Goal: Task Accomplishment & Management: Complete application form

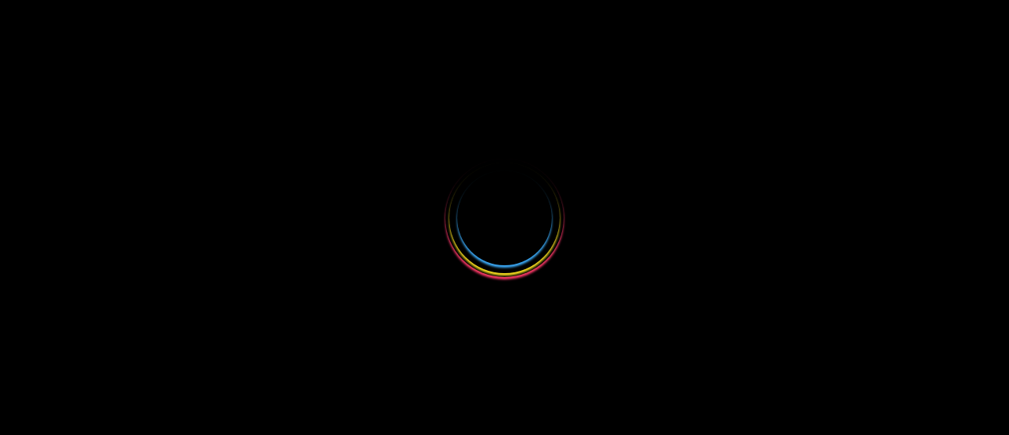
select select
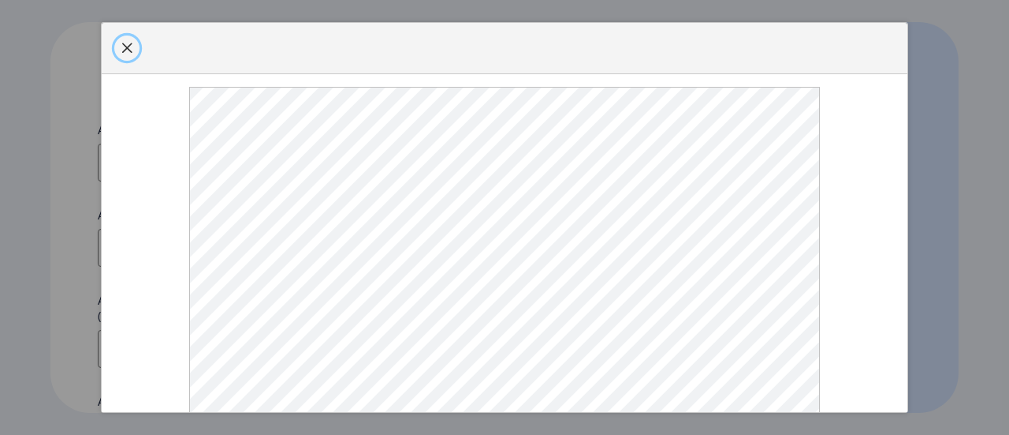
click at [132, 61] on button "button" at bounding box center [126, 47] width 25 height 25
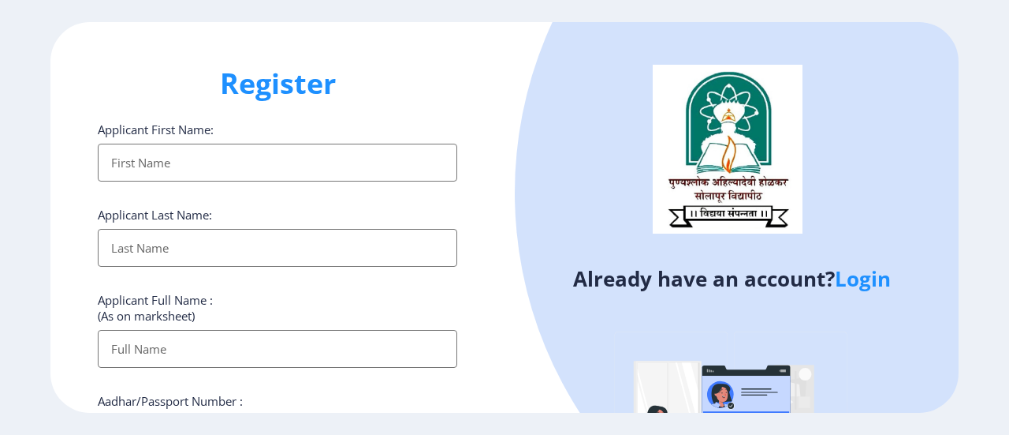
click at [196, 169] on input "Applicant First Name:" at bounding box center [278, 163] width 360 height 38
type input "[PERSON_NAME]"
type input "09834240505"
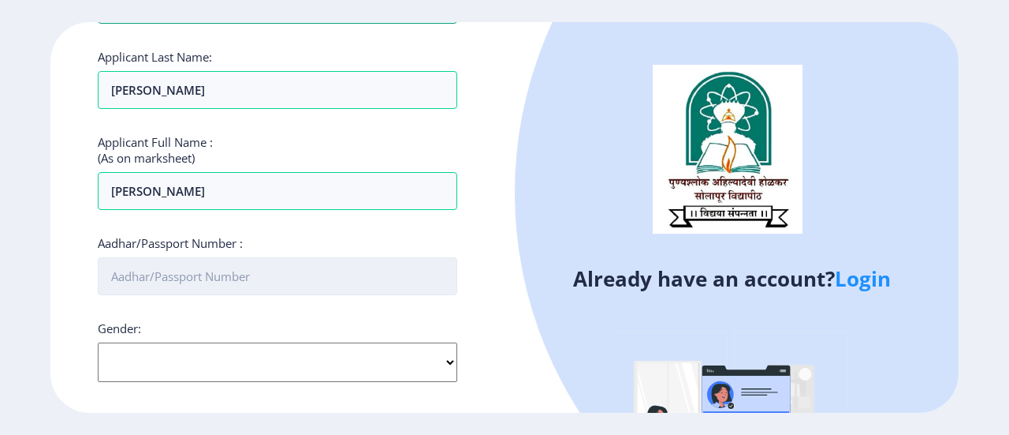
scroll to position [237, 0]
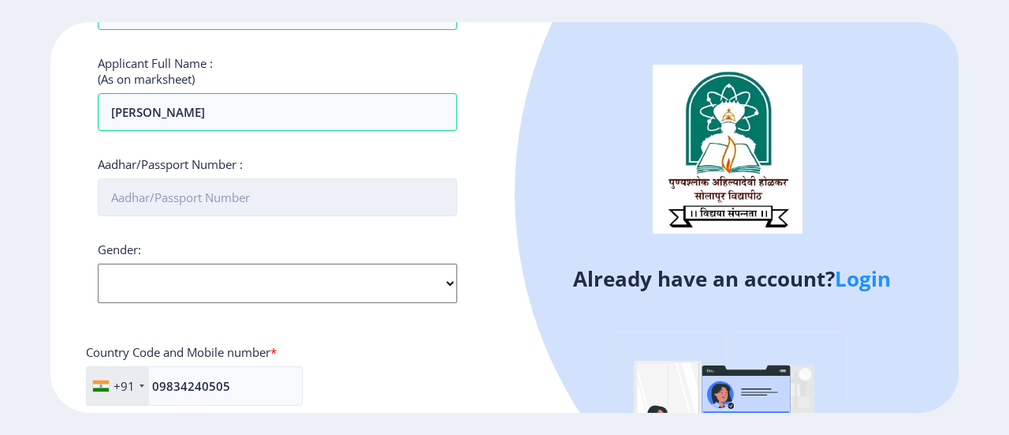
click at [200, 188] on input "Aadhar/Passport Number :" at bounding box center [278, 197] width 360 height 38
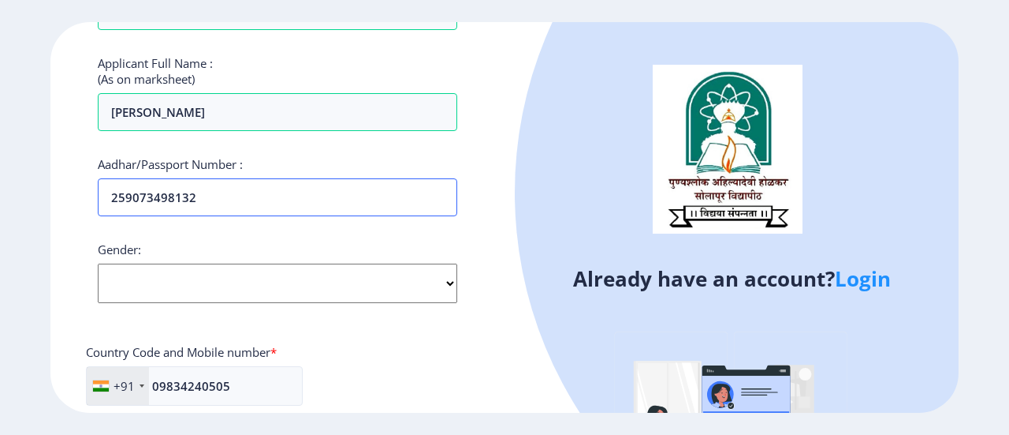
type input "259073498132"
click at [235, 252] on div "Gender: Select Gender Male Female Other" at bounding box center [278, 272] width 360 height 62
drag, startPoint x: 233, startPoint y: 281, endPoint x: 222, endPoint y: 297, distance: 19.9
click at [232, 282] on select "Select Gender Male Female Other" at bounding box center [278, 282] width 360 height 39
select select "[DEMOGRAPHIC_DATA]"
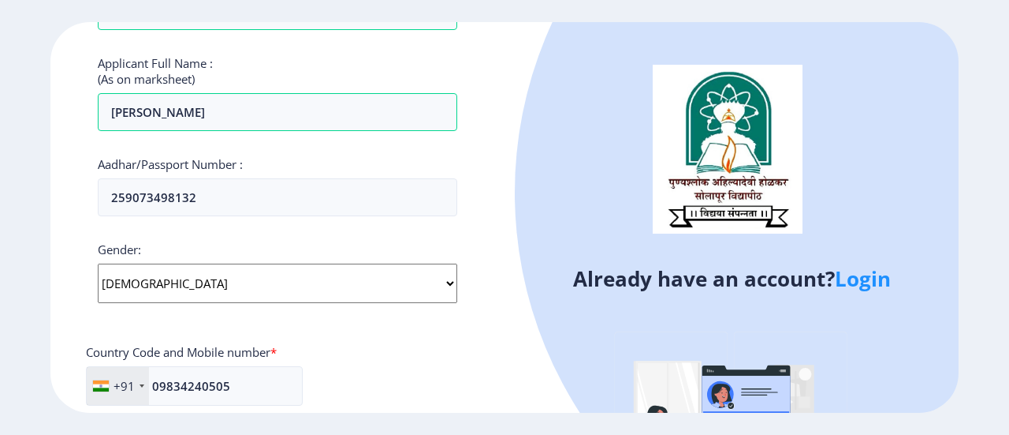
click at [98, 263] on select "Select Gender Male Female Other" at bounding box center [278, 282] width 360 height 39
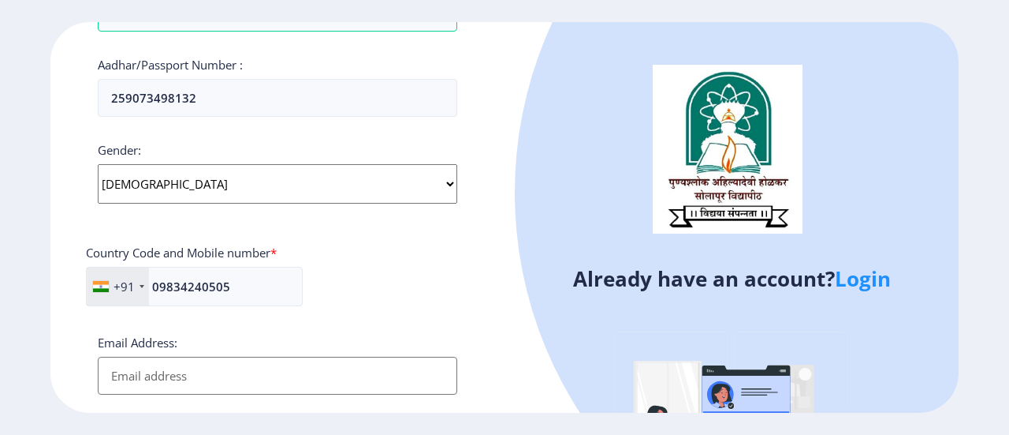
scroll to position [394, 0]
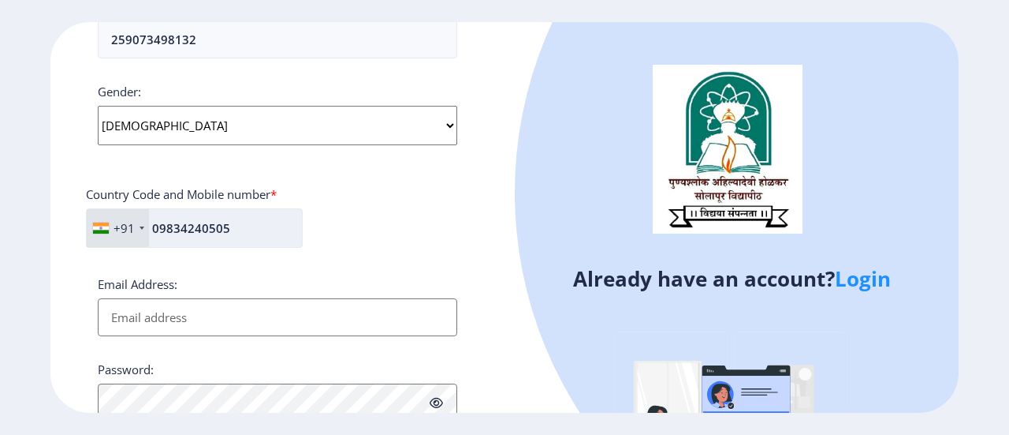
drag, startPoint x: 159, startPoint y: 218, endPoint x: 162, endPoint y: 241, distance: 22.2
click at [161, 218] on input "09834240505" at bounding box center [194, 227] width 217 height 39
type input "9834240505"
click at [185, 315] on input "Email Address:" at bounding box center [278, 317] width 360 height 38
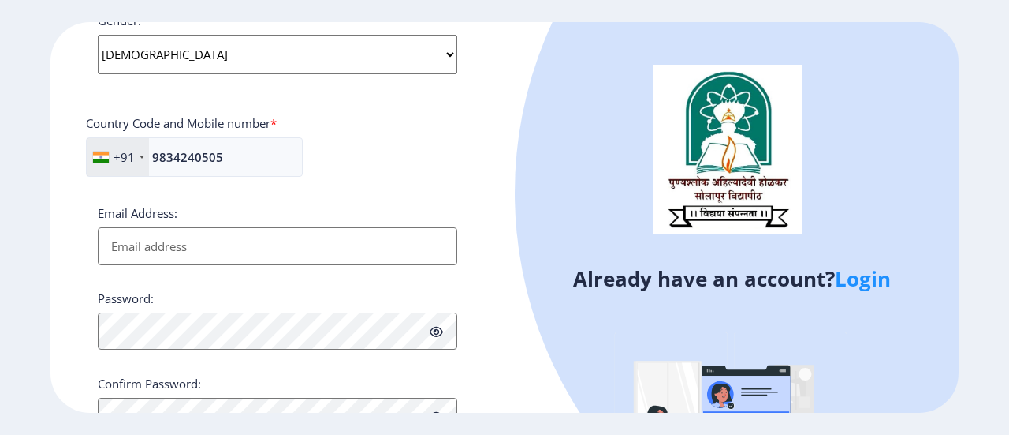
scroll to position [533, 0]
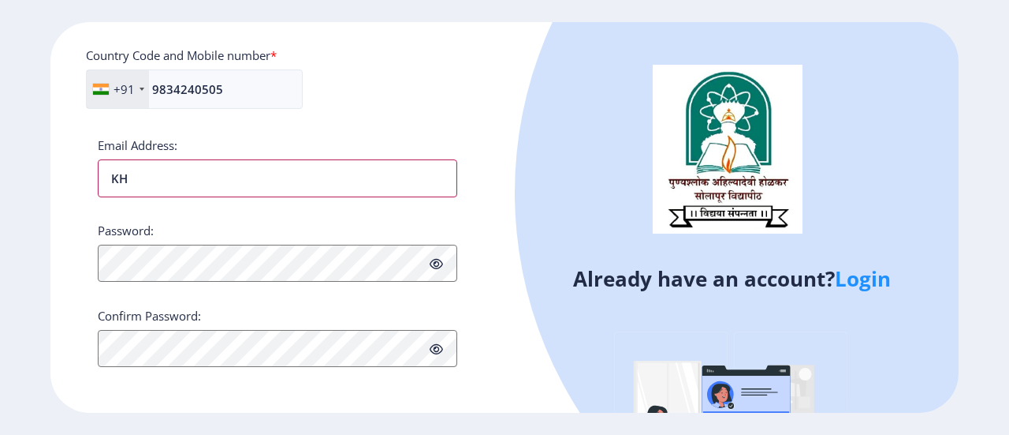
type input "K"
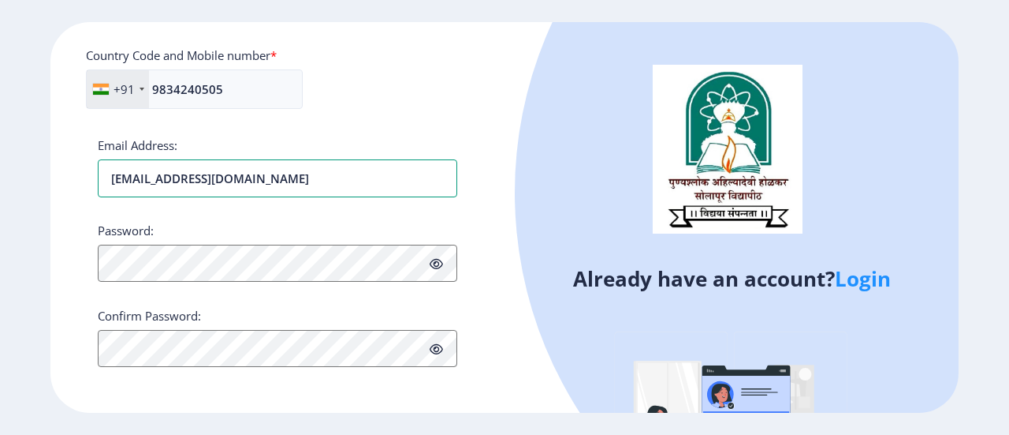
type input "[EMAIL_ADDRESS][DOMAIN_NAME]"
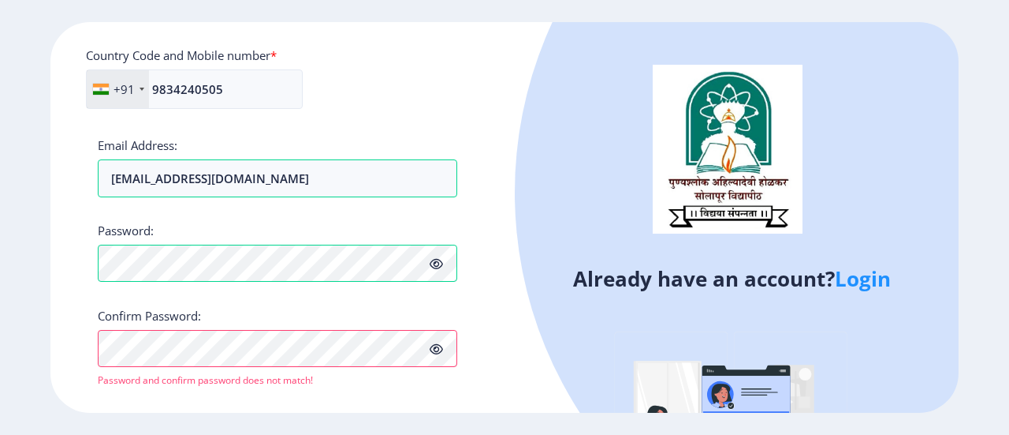
click at [442, 261] on icon at bounding box center [436, 264] width 13 height 12
click at [440, 353] on div at bounding box center [278, 349] width 360 height 38
click at [252, 236] on div "Password:" at bounding box center [278, 252] width 360 height 60
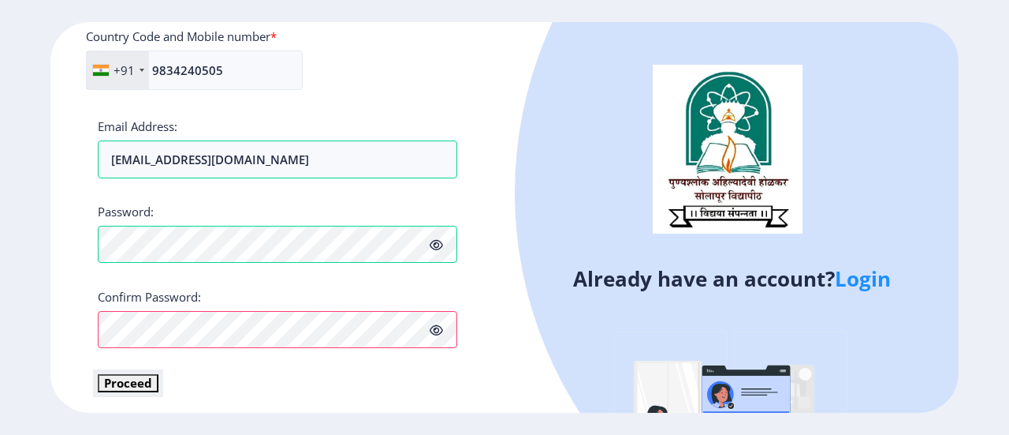
click at [142, 374] on button "Proceed" at bounding box center [128, 383] width 61 height 18
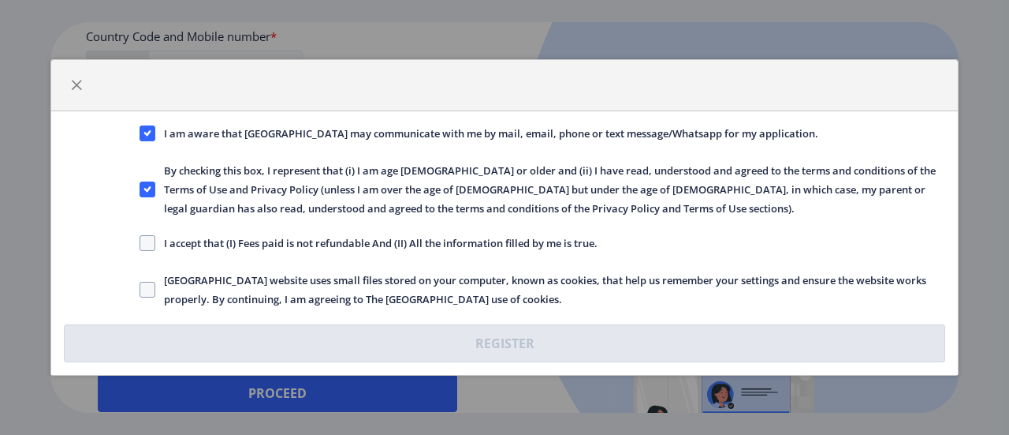
click at [155, 236] on label "I accept that (I) Fees paid is not refundable And (II) All the information fill…" at bounding box center [369, 242] width 458 height 19
click at [145, 247] on span at bounding box center [148, 243] width 16 height 16
click at [140, 244] on input "I accept that (I) Fees paid is not refundable And (II) All the information fill…" at bounding box center [140, 243] width 1 height 1
checkbox input "true"
click at [147, 289] on span at bounding box center [148, 290] width 16 height 16
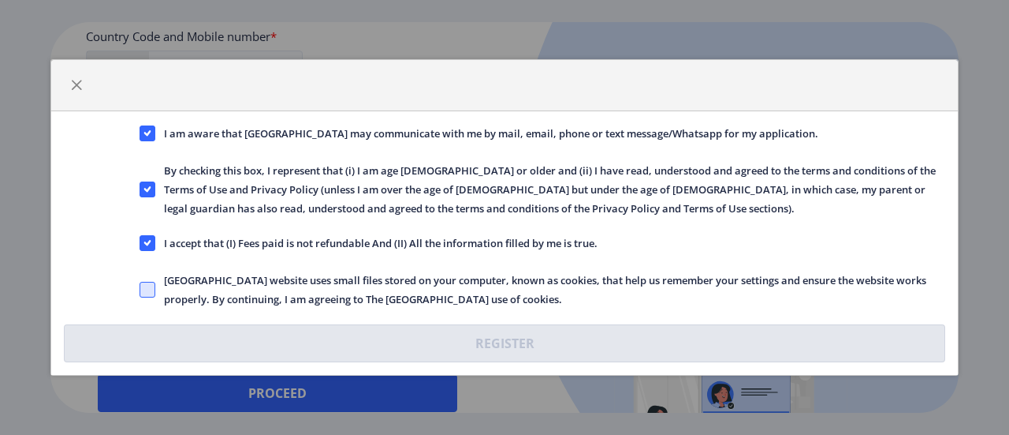
click at [140, 289] on input "Solapur University website uses small files stored on your computer, known as c…" at bounding box center [140, 289] width 1 height 1
checkbox input "true"
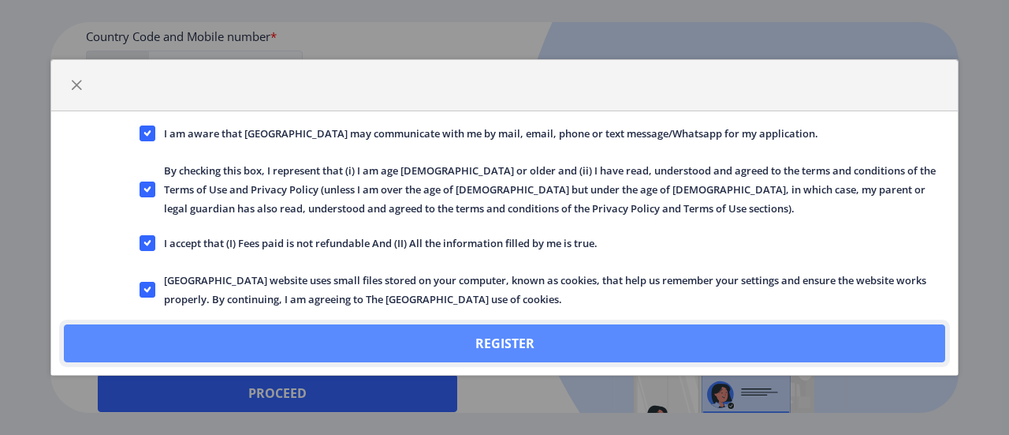
click at [522, 339] on button "Register" at bounding box center [505, 343] width 882 height 38
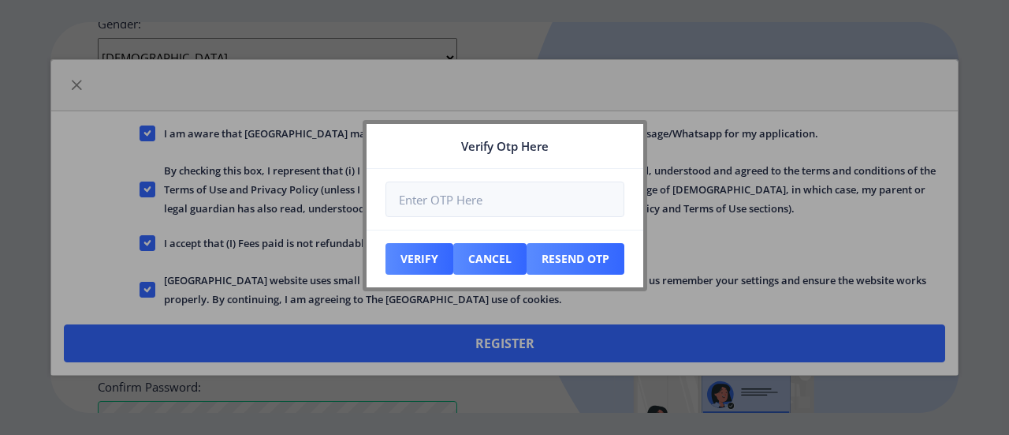
scroll to position [641, 0]
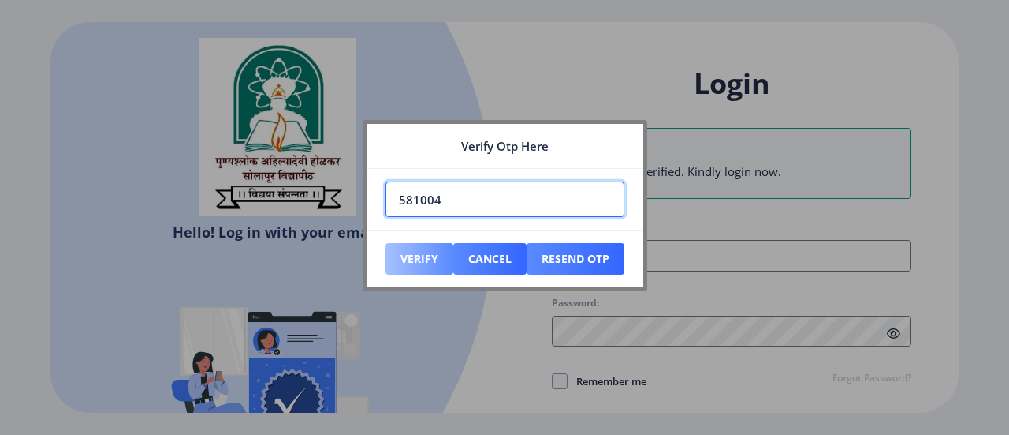
type input "581004"
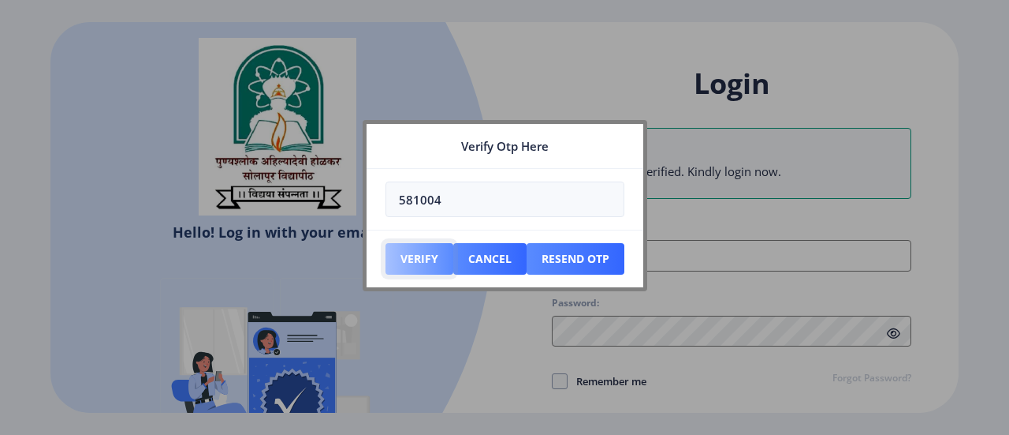
click at [413, 266] on button "Verify" at bounding box center [420, 259] width 68 height 32
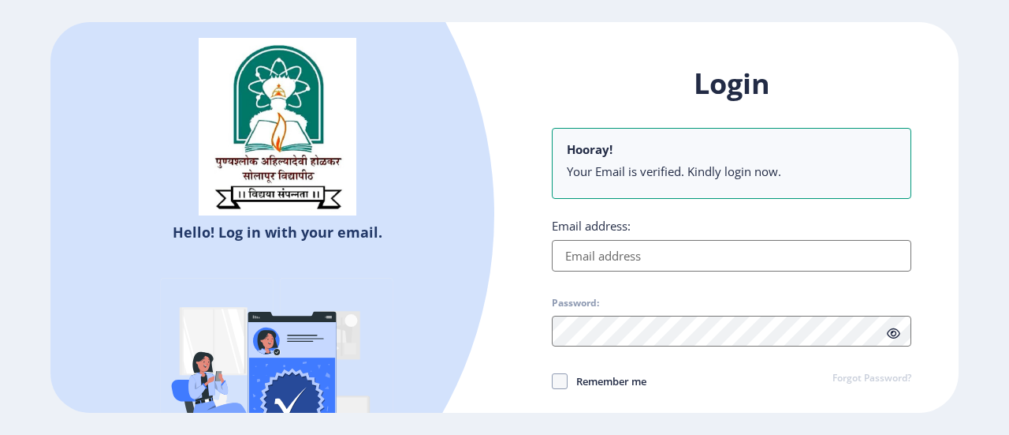
scroll to position [110, 0]
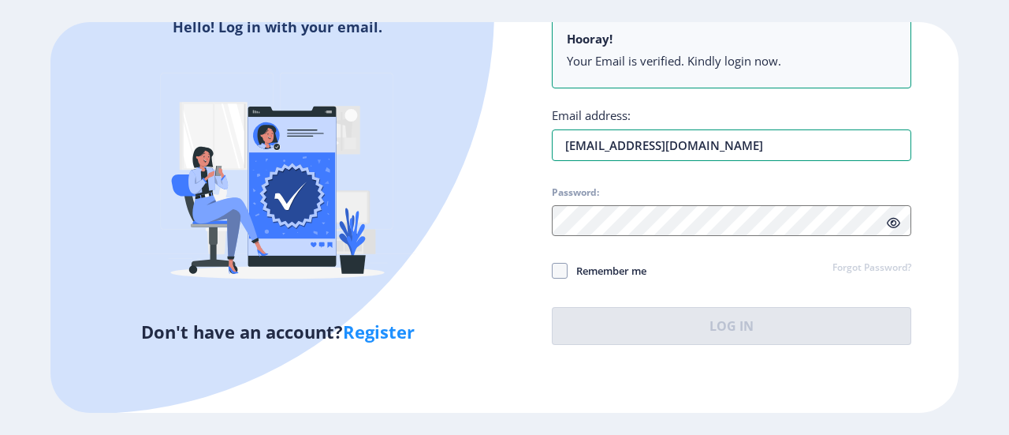
type input "[EMAIL_ADDRESS][DOMAIN_NAME]"
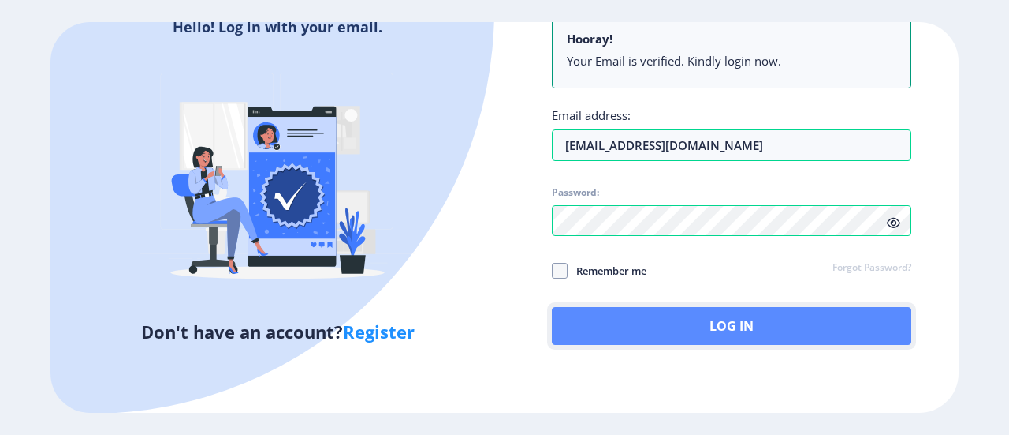
click at [631, 333] on button "Log In" at bounding box center [732, 326] width 360 height 38
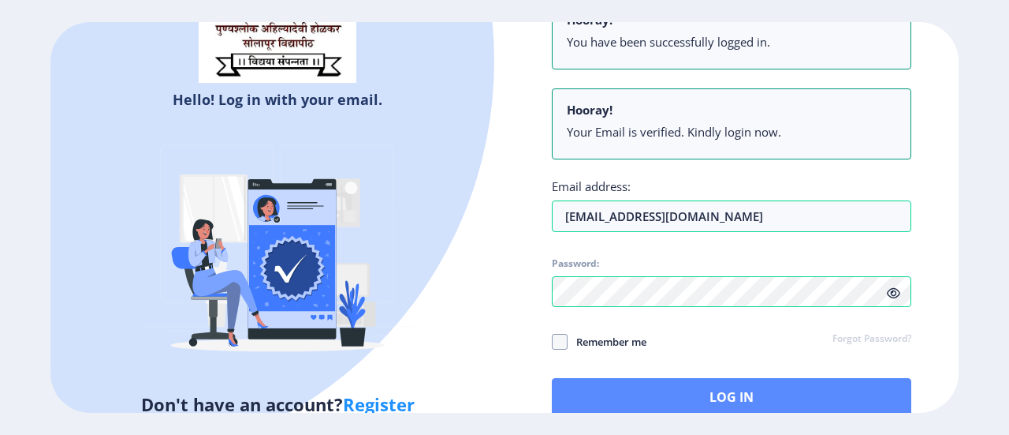
scroll to position [160, 0]
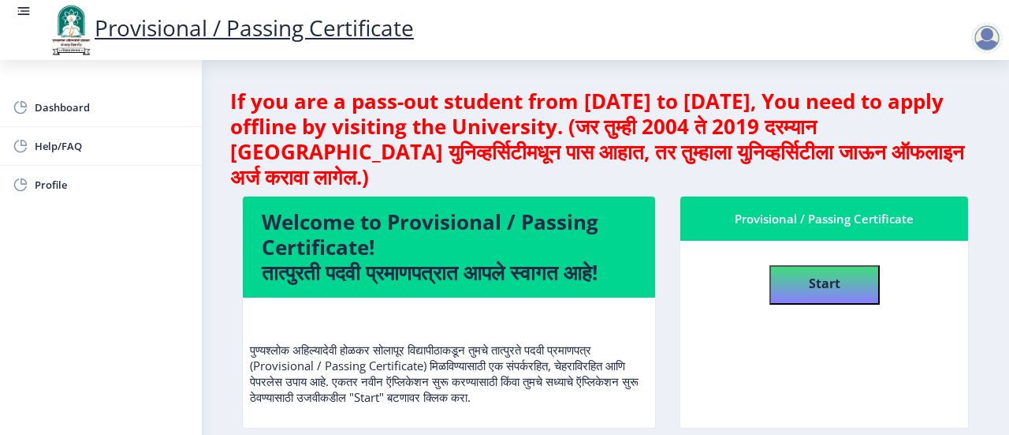
scroll to position [79, 0]
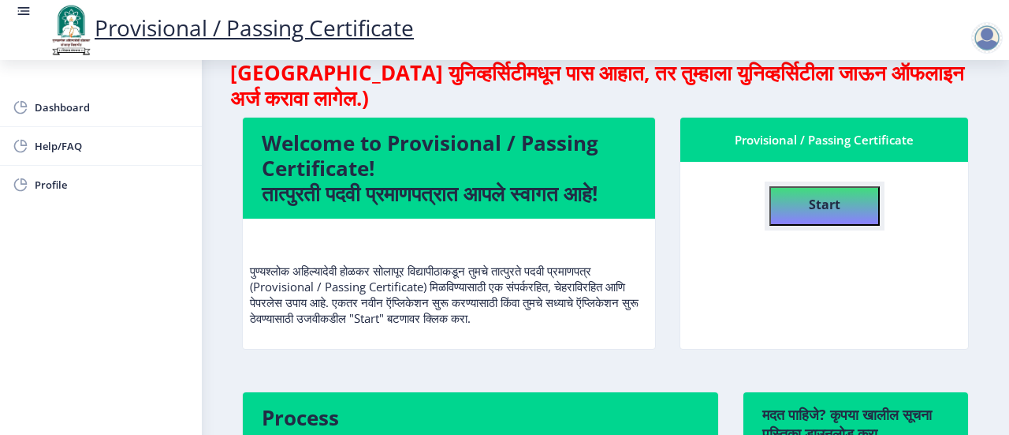
click at [819, 209] on b "Start" at bounding box center [825, 204] width 32 height 17
select select
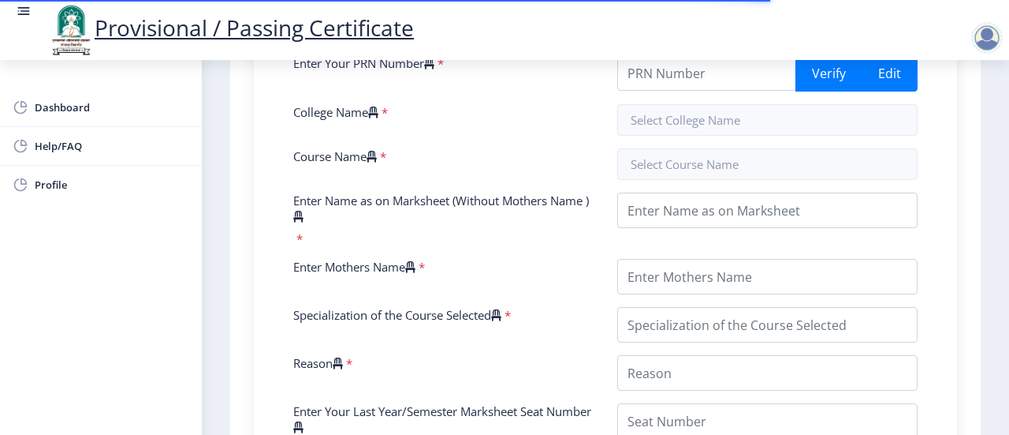
scroll to position [315, 0]
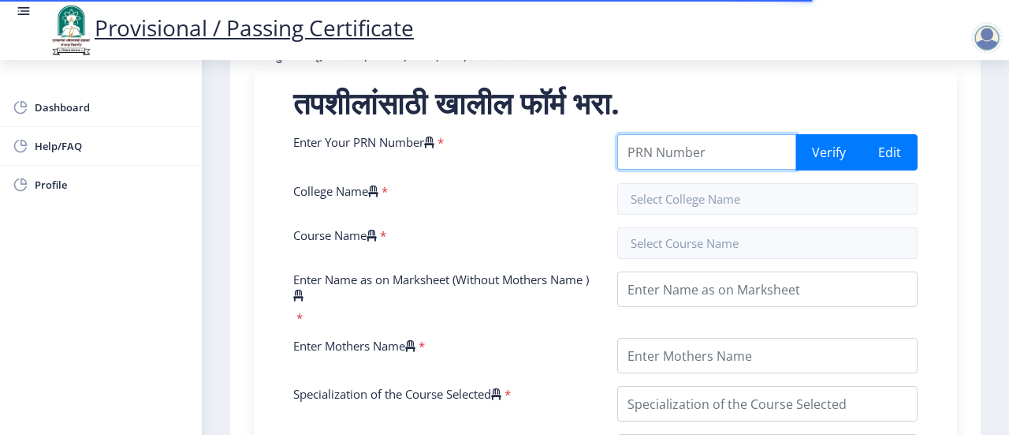
click at [714, 170] on input "Enter Your PRN Number" at bounding box center [707, 151] width 179 height 35
type input "2020032500025612"
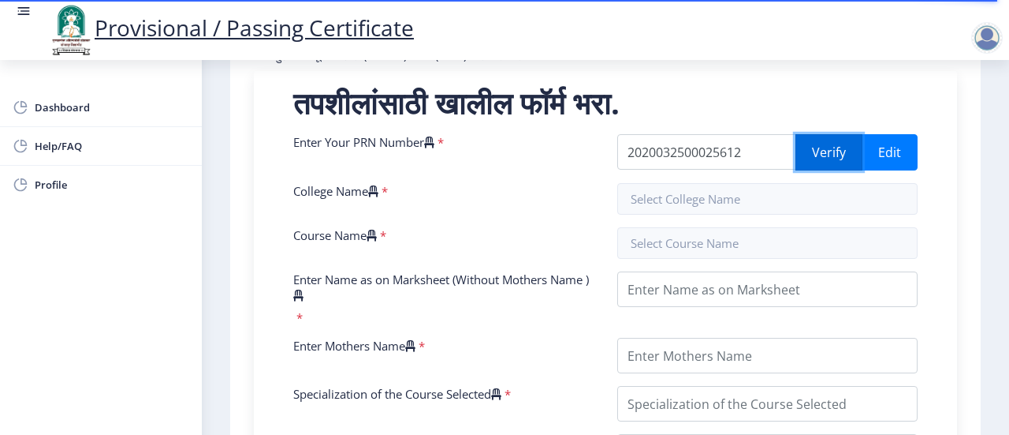
click at [814, 161] on button "Verify" at bounding box center [829, 152] width 67 height 36
click at [833, 170] on button "Verify" at bounding box center [829, 152] width 67 height 36
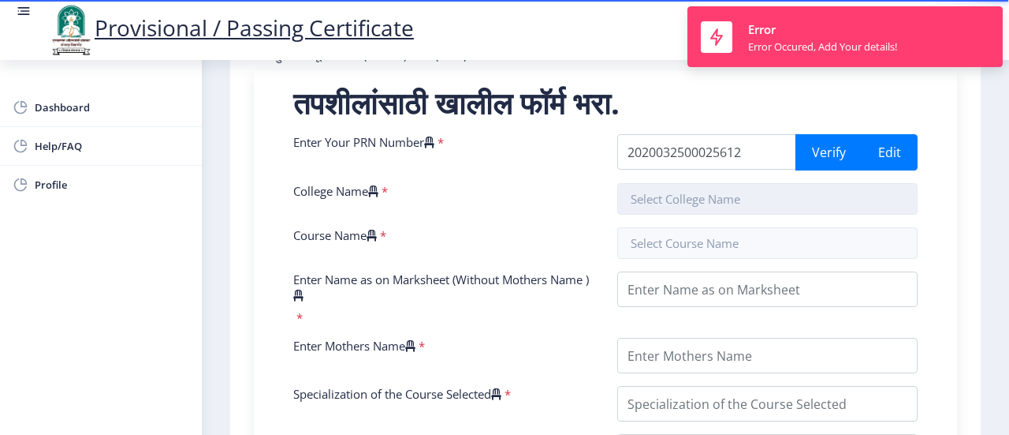
click at [688, 215] on input "text" at bounding box center [768, 199] width 300 height 32
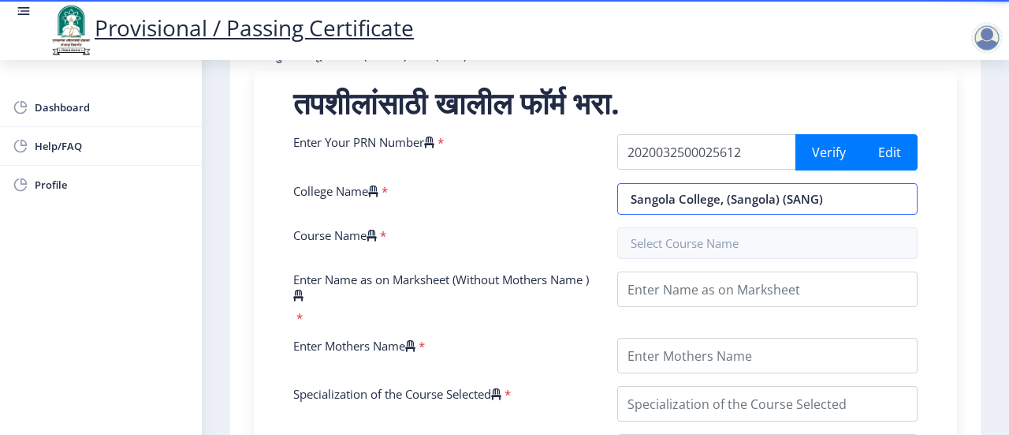
type input "Sangola College, (Sangola) (SANG)"
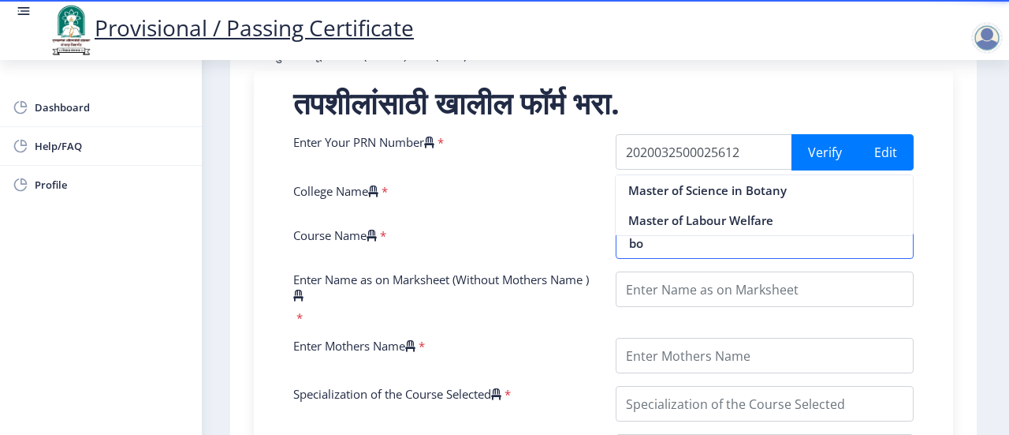
scroll to position [0, 0]
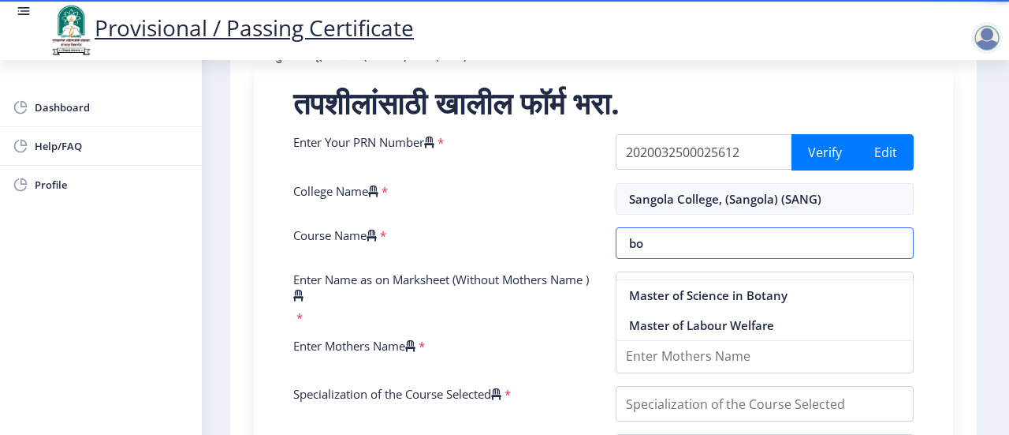
type input "b"
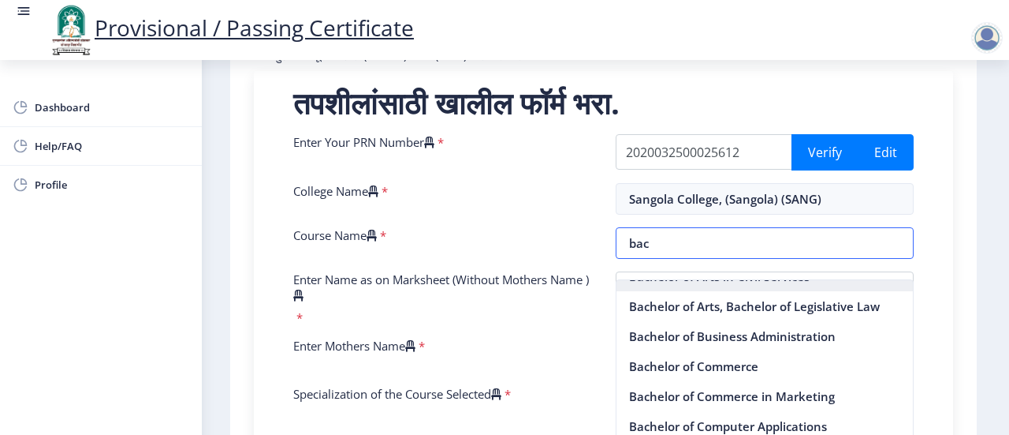
scroll to position [158, 0]
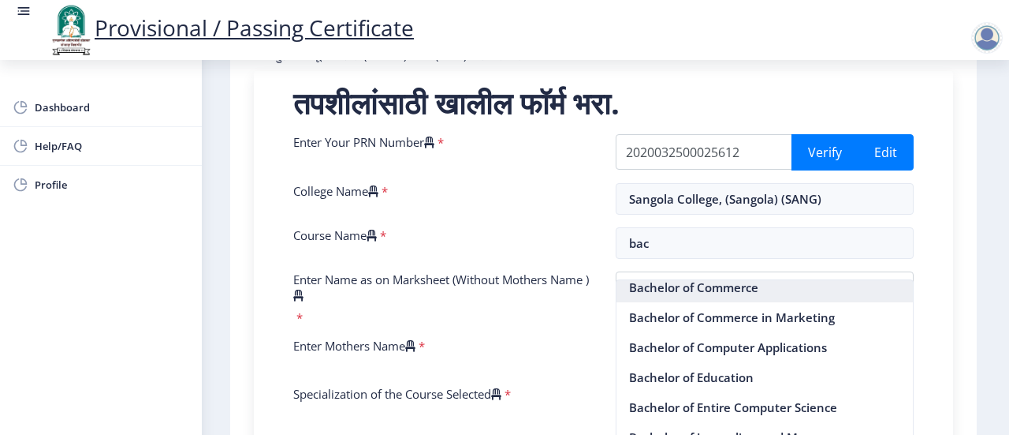
click at [733, 289] on nb-option "Bachelor of Commerce" at bounding box center [765, 287] width 297 height 30
type input "Bachelor of Commerce"
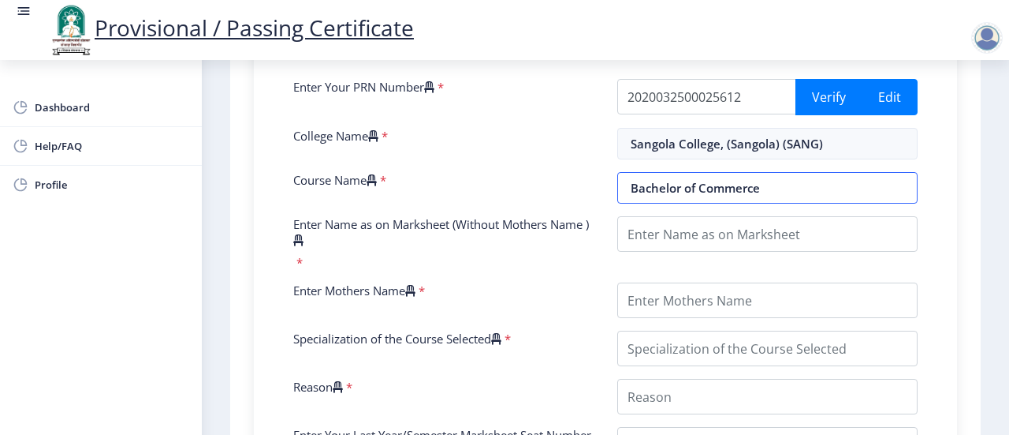
scroll to position [394, 0]
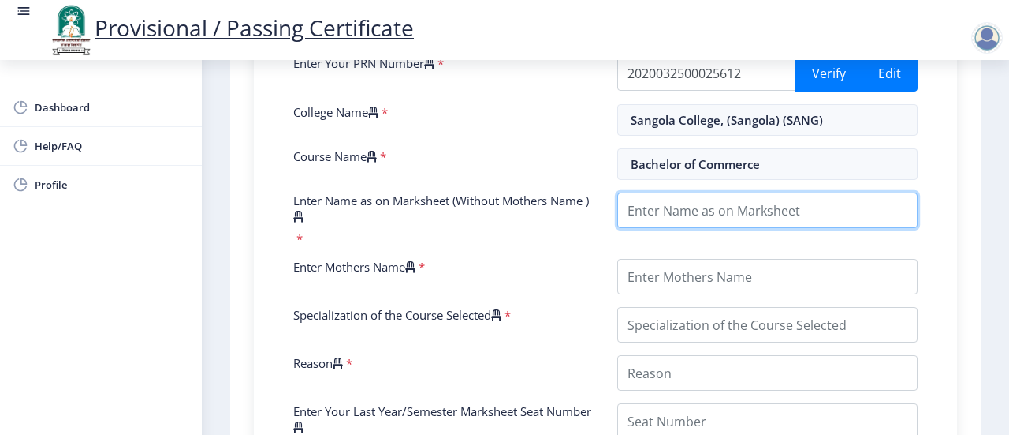
click at [724, 228] on input "Enter Name as on Marksheet (Without Mothers Name )" at bounding box center [768, 209] width 300 height 35
type input "pravin vilas khadtare"
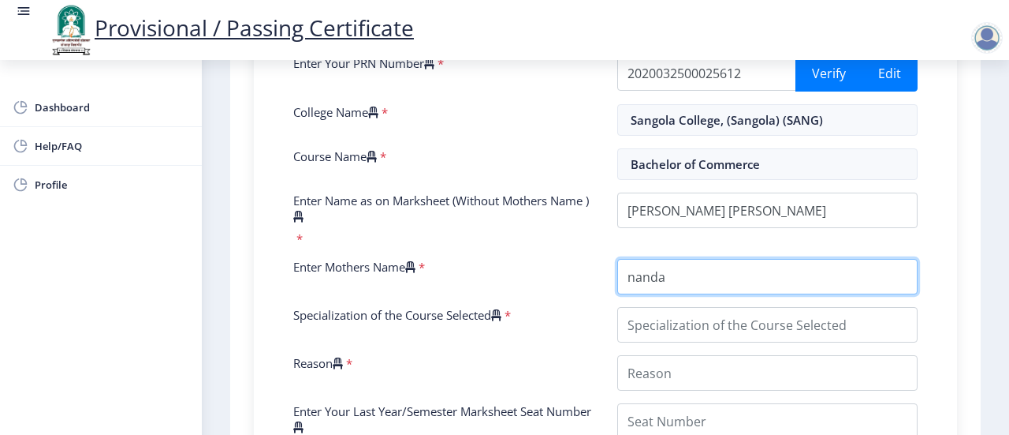
type input "nanda"
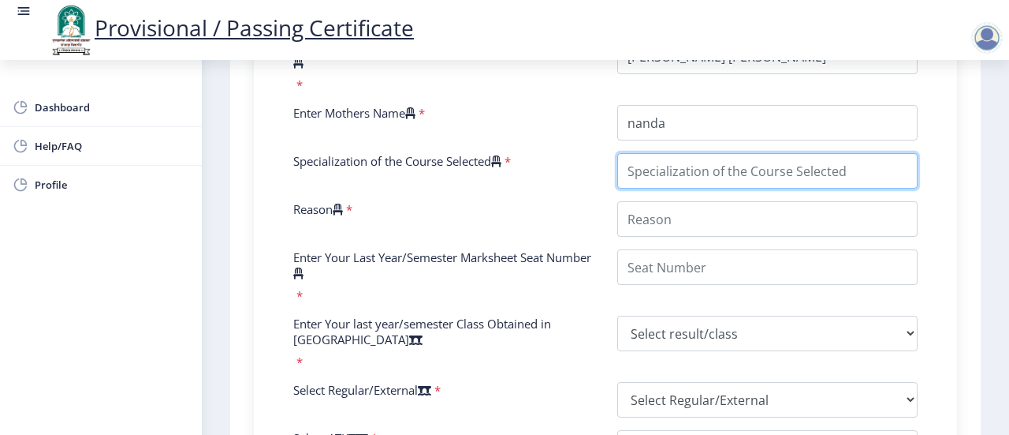
scroll to position [552, 0]
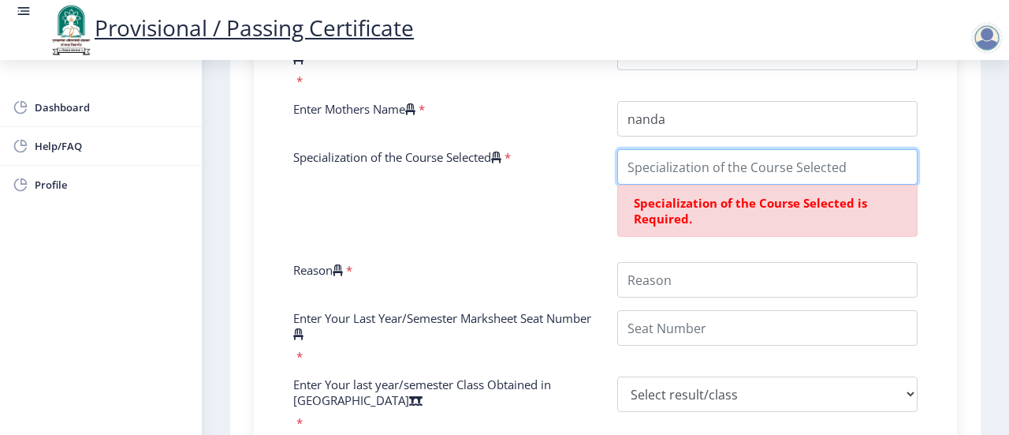
click at [670, 174] on input "Specialization of the Course Selected" at bounding box center [768, 166] width 300 height 35
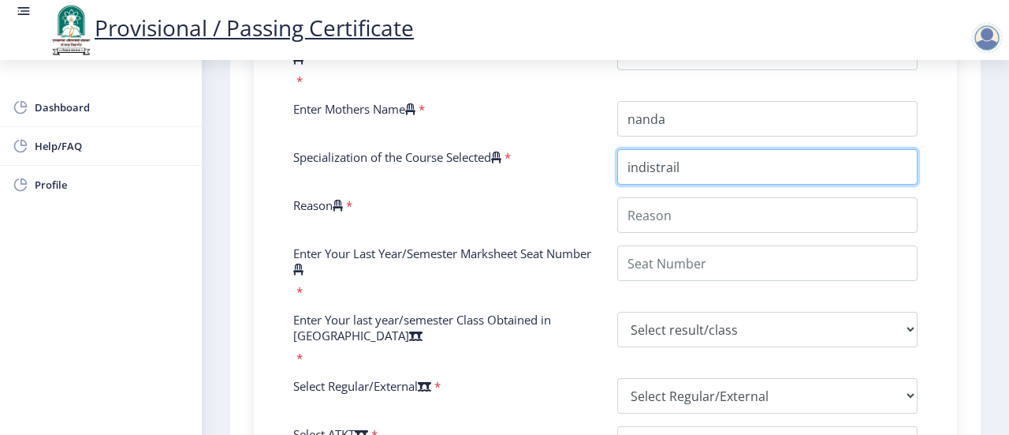
drag, startPoint x: 684, startPoint y: 185, endPoint x: 578, endPoint y: 177, distance: 105.9
click at [578, 177] on div "Enter Your PRN Number * 2020032500025612 Verify Edit College Name * Sangola Col…" at bounding box center [606, 257] width 648 height 721
paste input "Industrial Management"
type input "Industrial Management"
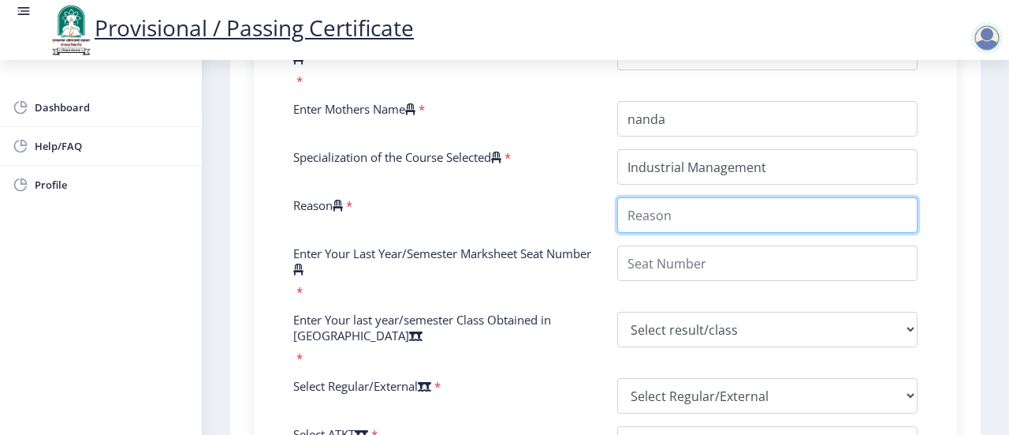
click at [695, 233] on input "Reason" at bounding box center [768, 214] width 300 height 35
type input "n"
type input "NA"
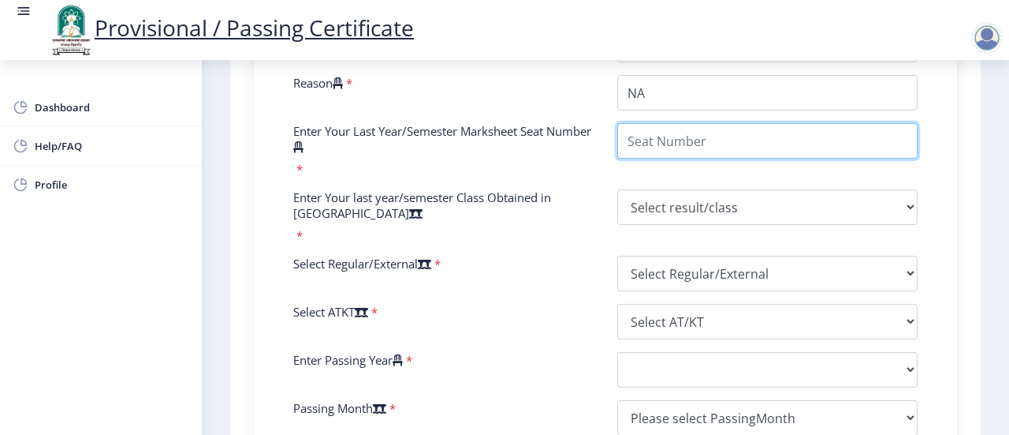
scroll to position [710, 0]
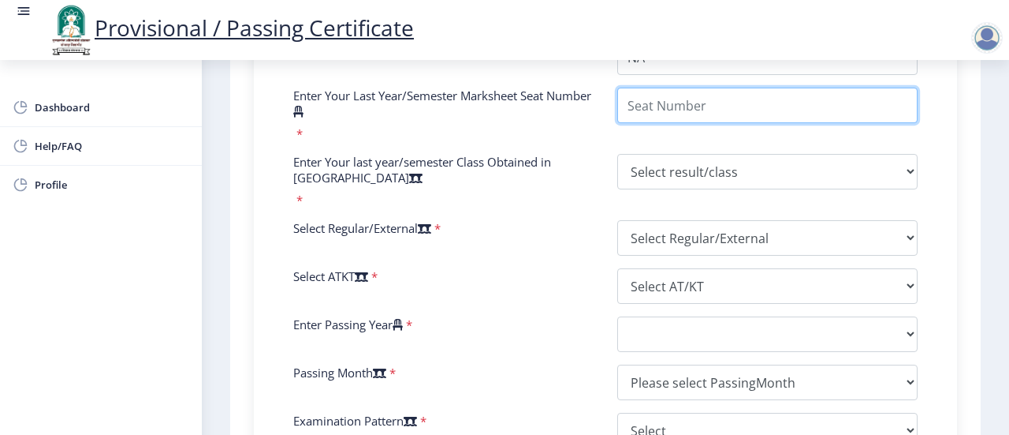
paste input "141078"
type input "141078"
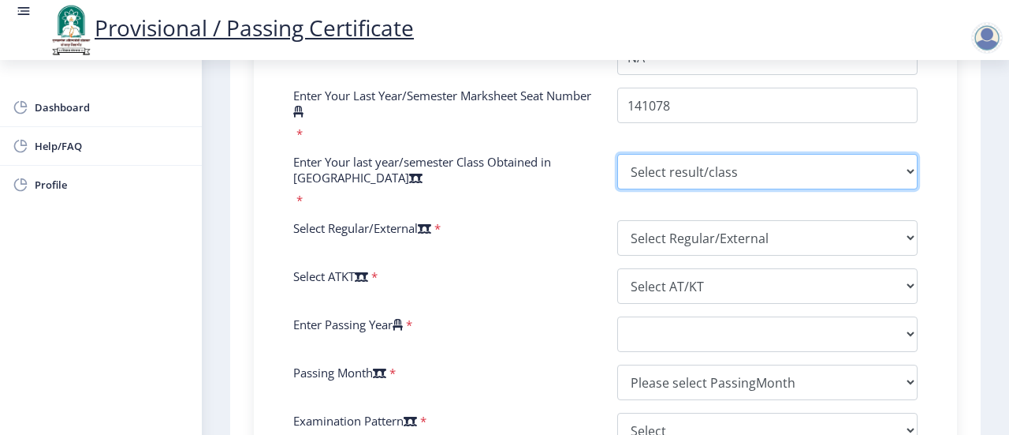
click at [784, 189] on select "Select result/class DISTINCTION FIRST CLASS HIGHER SECOND CLASS SECOND CLASS PA…" at bounding box center [768, 171] width 300 height 35
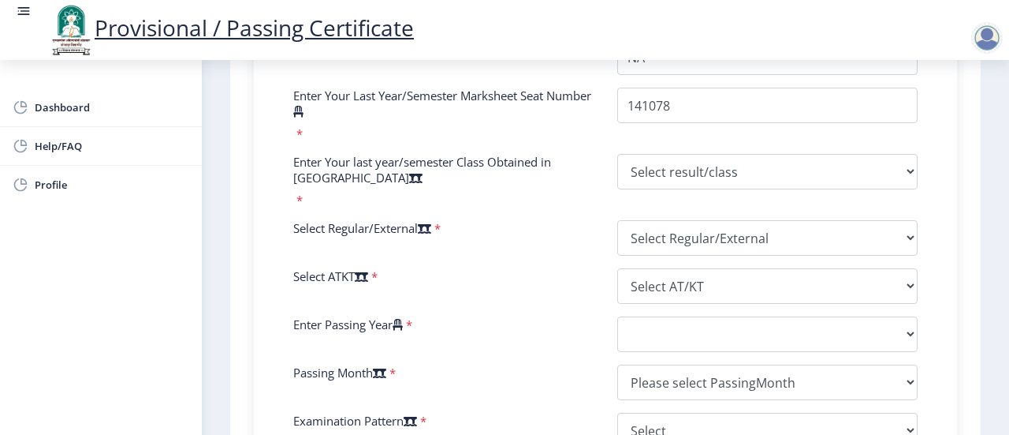
click at [757, 207] on div "Select result/class DISTINCTION FIRST CLASS HIGHER SECOND CLASS SECOND CLASS PA…" at bounding box center [768, 181] width 324 height 54
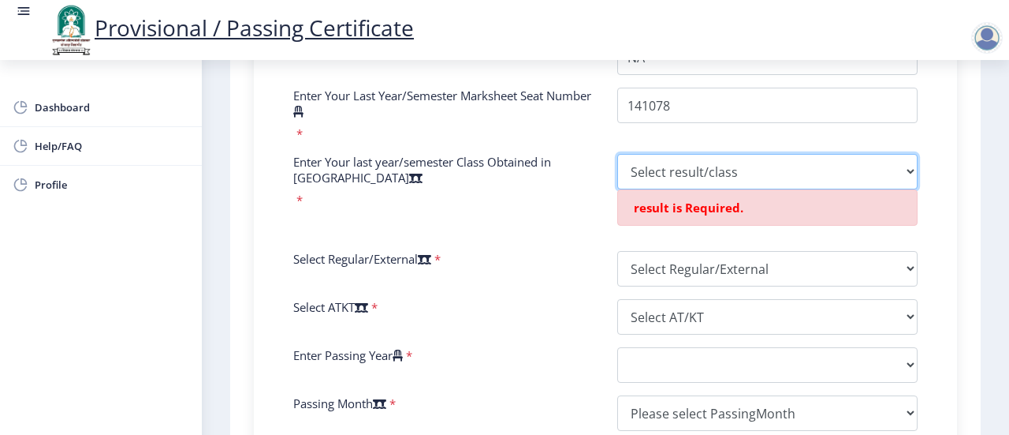
click at [704, 186] on select "Select result/class DISTINCTION FIRST CLASS HIGHER SECOND CLASS SECOND CLASS PA…" at bounding box center [768, 171] width 300 height 35
select select "Grade A"
click at [618, 168] on select "Select result/class DISTINCTION FIRST CLASS HIGHER SECOND CLASS SECOND CLASS PA…" at bounding box center [768, 171] width 300 height 35
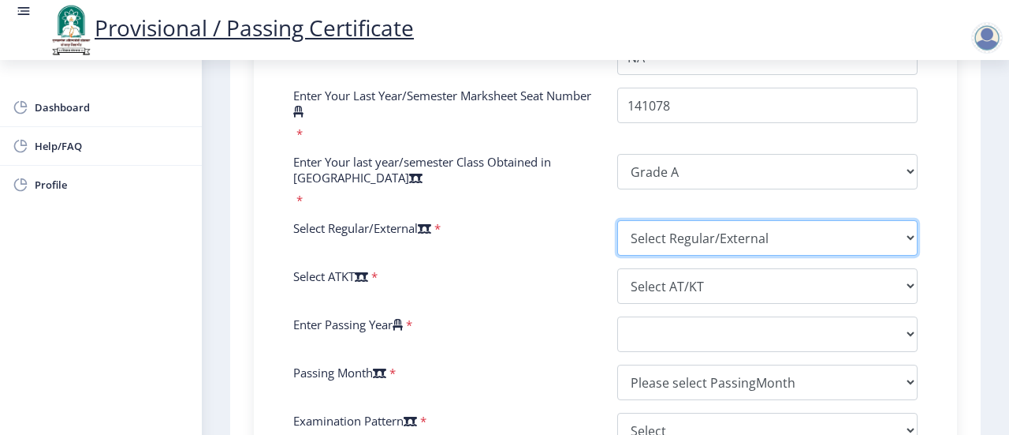
click at [814, 251] on select "Select Regular/External Regular External Special" at bounding box center [768, 237] width 300 height 35
select select "Regular"
click at [618, 234] on select "Select Regular/External Regular External Special" at bounding box center [768, 237] width 300 height 35
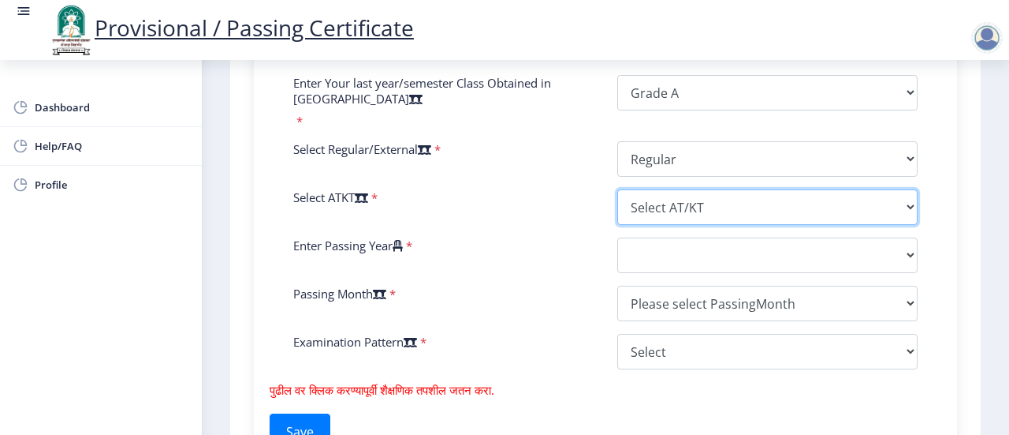
click at [707, 216] on select "Select AT/KT None ATKT" at bounding box center [768, 206] width 300 height 35
select select "None"
click at [618, 203] on select "Select AT/KT None ATKT" at bounding box center [768, 206] width 300 height 35
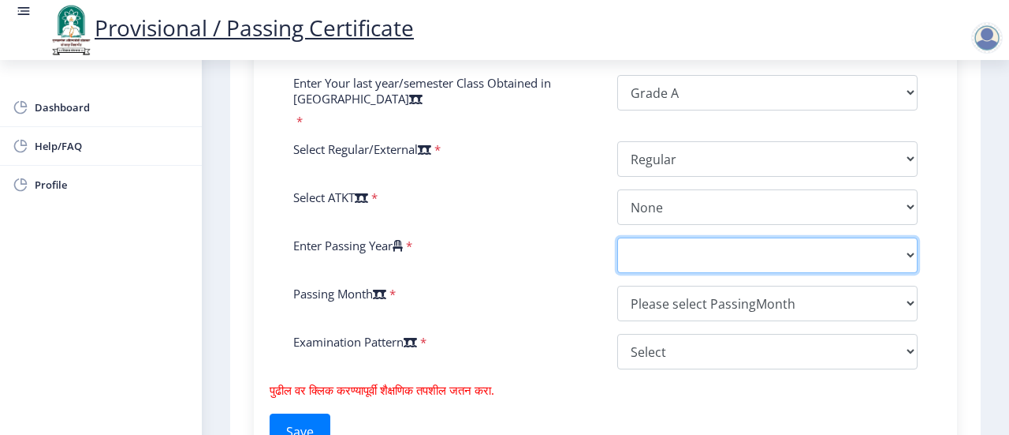
click at [709, 268] on select "2025 2024 2023 2022 2021 2020 2019 2018 2017 2016 2015 2014 2013 2012 2011 2010…" at bounding box center [768, 254] width 300 height 35
select select "2024"
click at [618, 252] on select "2025 2024 2023 2022 2021 2020 2019 2018 2017 2016 2015 2014 2013 2012 2011 2010…" at bounding box center [768, 254] width 300 height 35
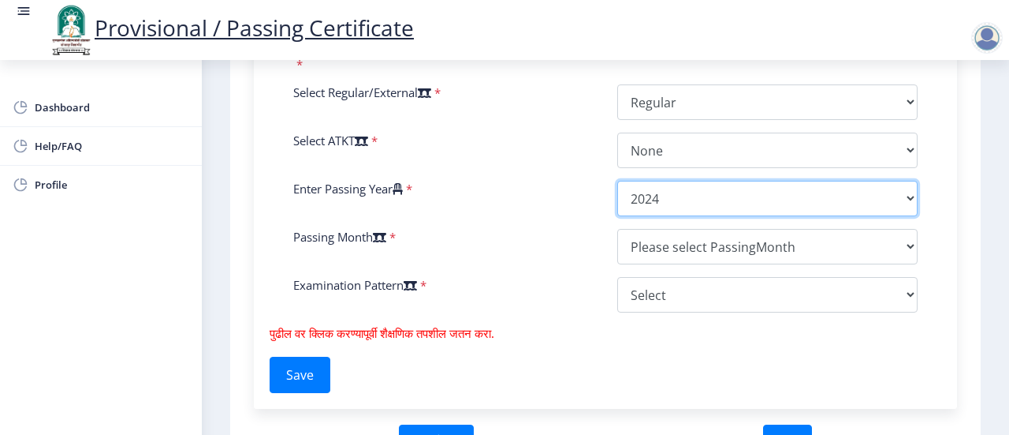
scroll to position [868, 0]
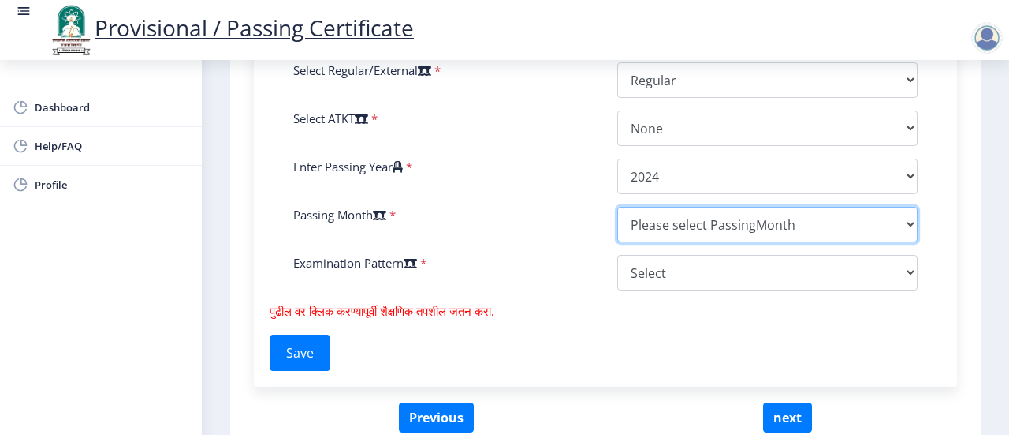
click at [702, 234] on select "Please select PassingMonth (01) January (02) February (03) March (04) April (05…" at bounding box center [768, 224] width 300 height 35
select select "October"
click at [618, 221] on select "Please select PassingMonth (01) January (02) February (03) March (04) April (05…" at bounding box center [768, 224] width 300 height 35
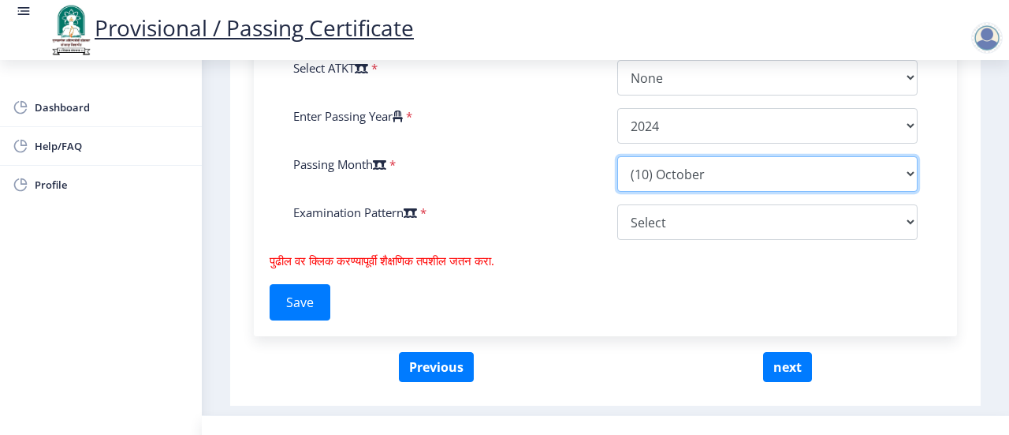
scroll to position [959, 0]
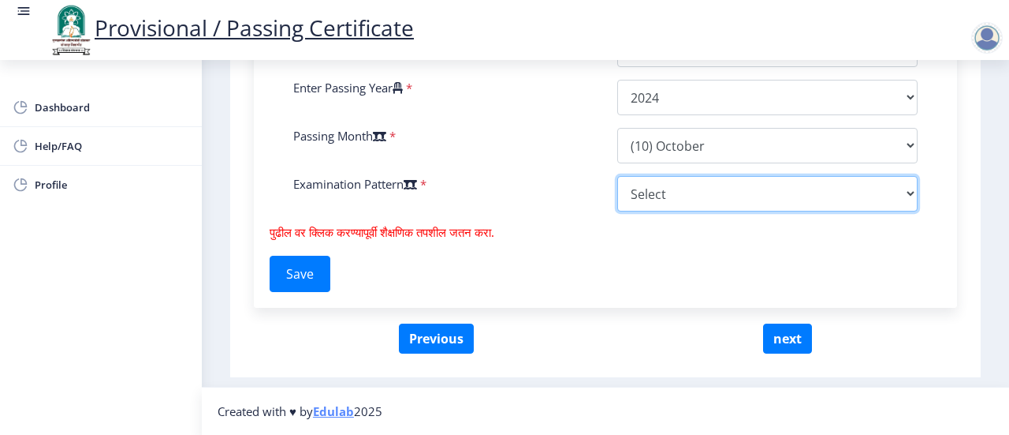
click at [694, 195] on select "Select Yearly Semester" at bounding box center [768, 193] width 300 height 35
select select "Semester"
click at [618, 177] on select "Select Yearly Semester" at bounding box center [768, 193] width 300 height 35
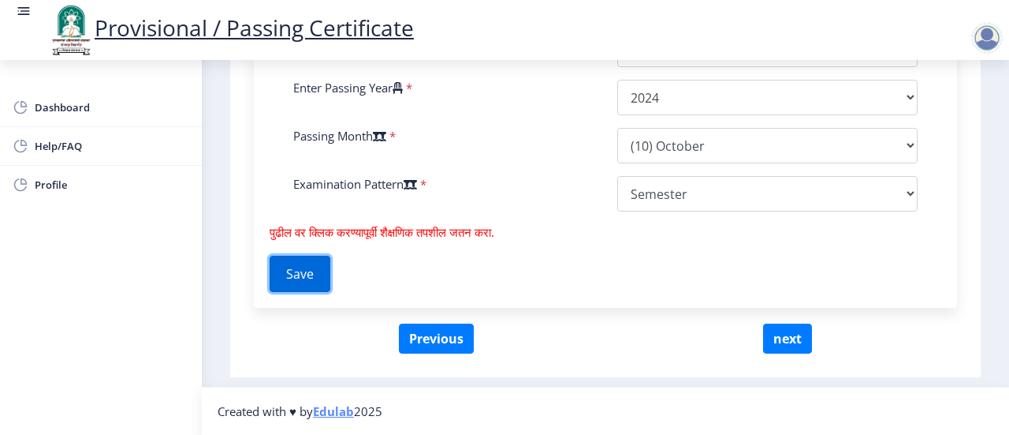
click at [320, 278] on button "Save" at bounding box center [300, 274] width 61 height 36
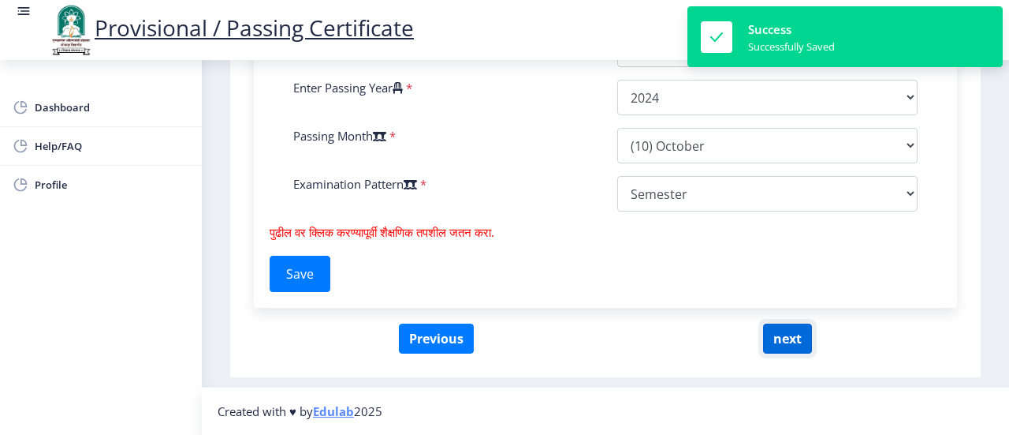
click at [782, 337] on button "next" at bounding box center [787, 338] width 49 height 30
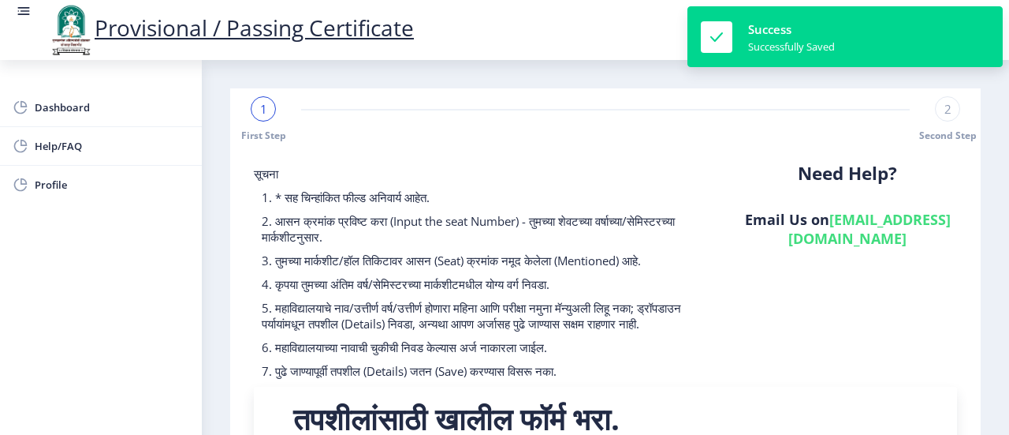
select select
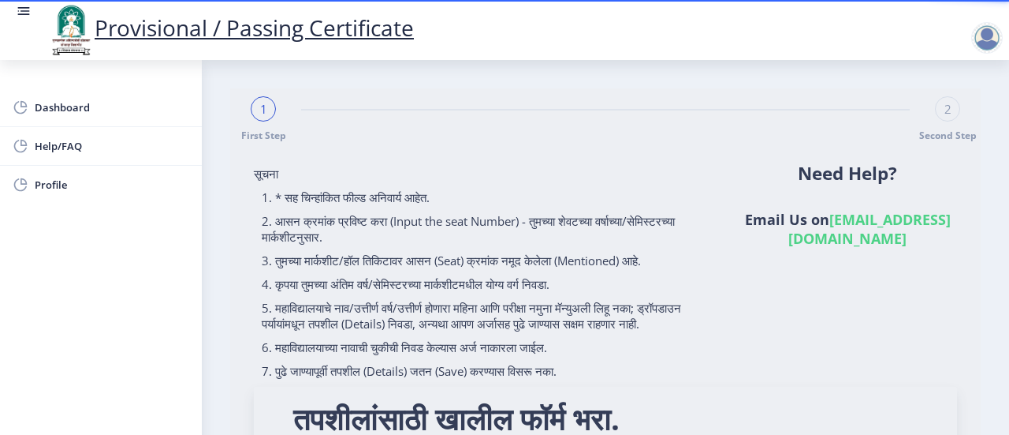
type input "2020032500025612"
type input "Sangola College, (Sangola) (SANG)"
type input "Bachelor of Commerce"
type input "pravin vilas khadtare"
type input "nanda"
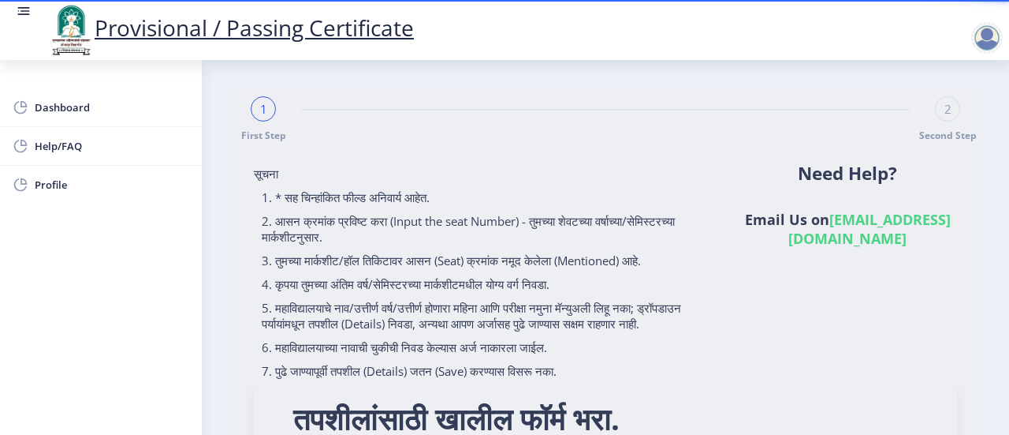
type input "Industrial Management"
type input "NA"
type input "141078"
select select "Grade A"
select select "Regular"
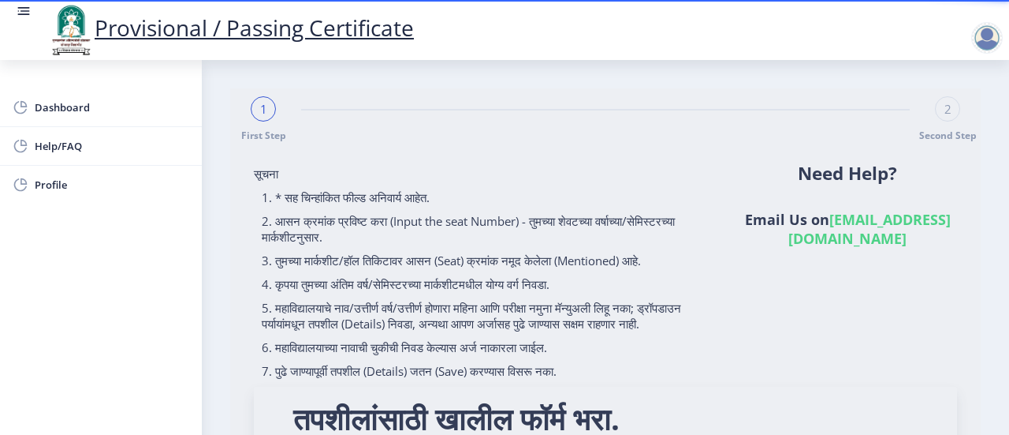
select select "None"
select select "2024"
select select "October"
select select "Semester"
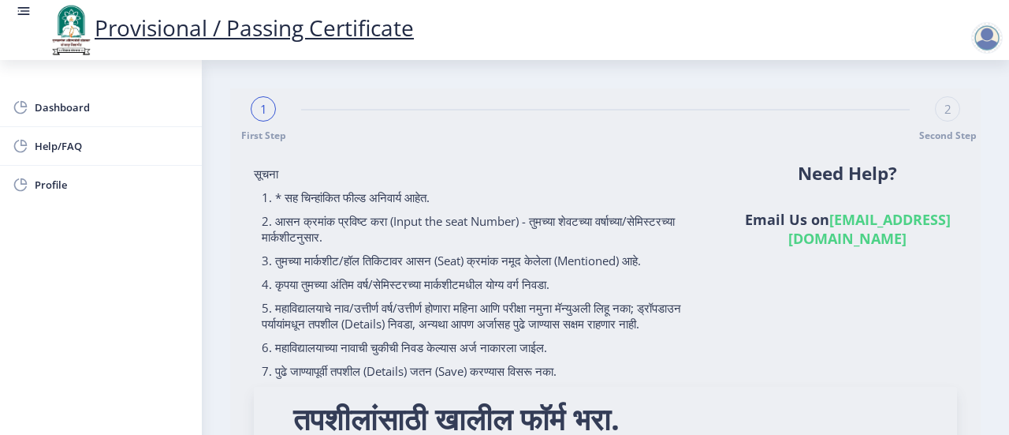
scroll to position [355, 0]
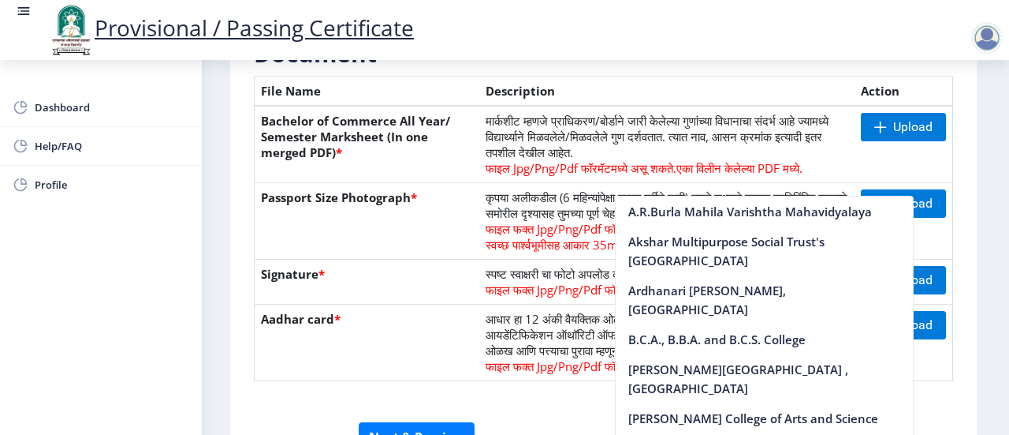
click at [577, 412] on div at bounding box center [603, 415] width 723 height 13
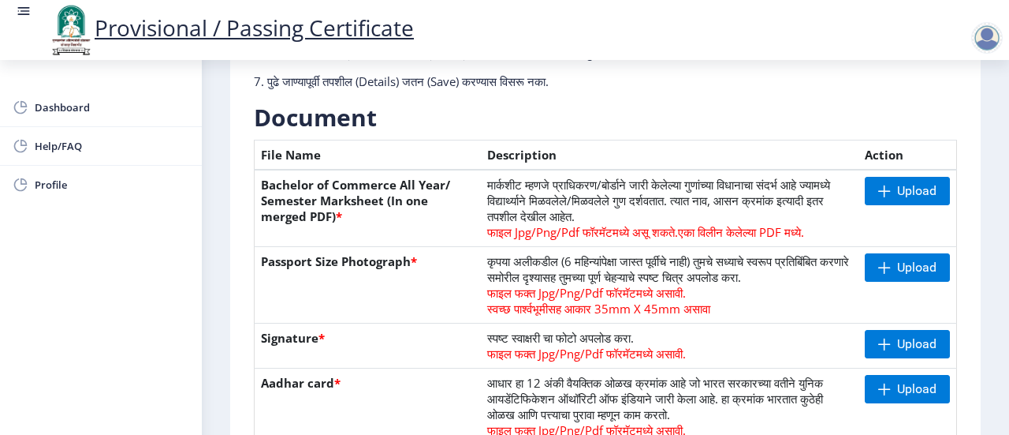
scroll to position [315, 0]
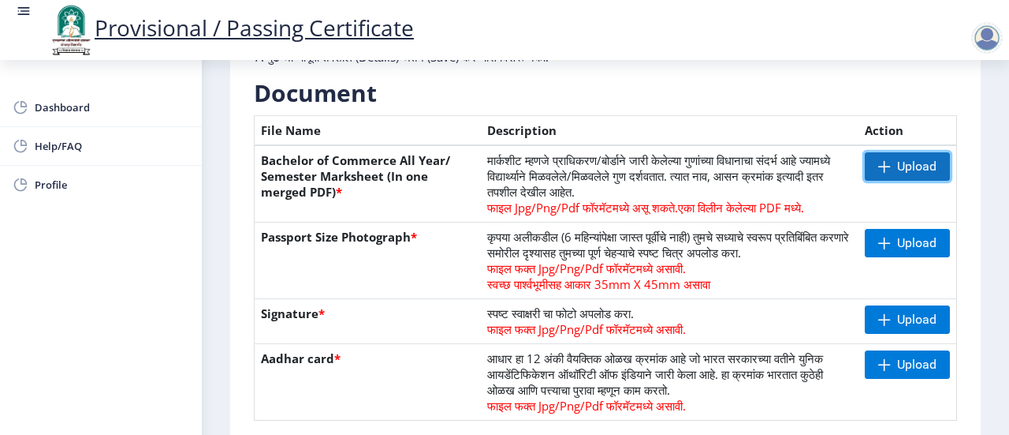
click at [916, 168] on span "Upload" at bounding box center [916, 167] width 39 height 16
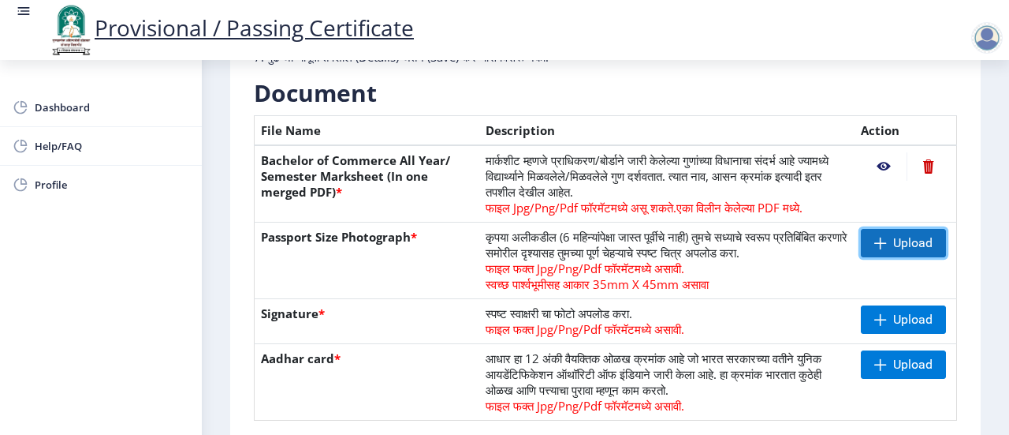
click at [894, 248] on span "Upload" at bounding box center [913, 243] width 39 height 16
click at [911, 250] on span "Upload" at bounding box center [913, 243] width 39 height 16
click at [882, 245] on span at bounding box center [881, 243] width 13 height 13
click at [884, 244] on span "Upload" at bounding box center [903, 243] width 85 height 28
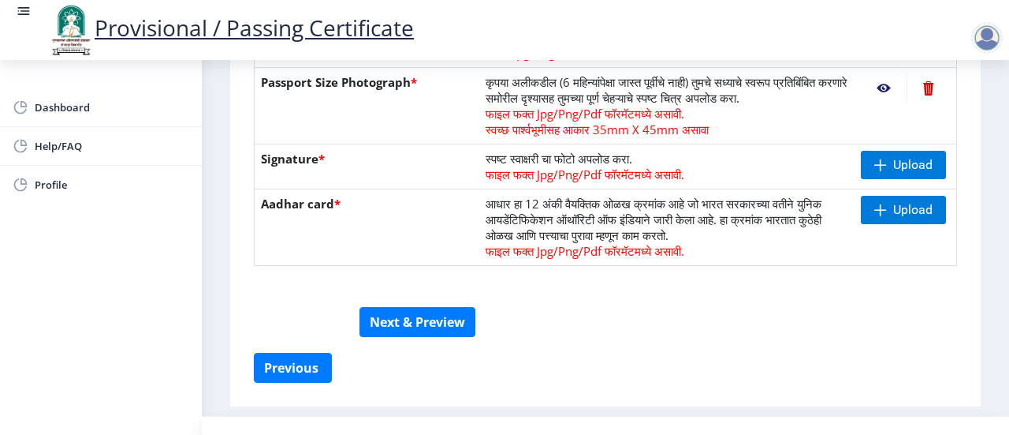
scroll to position [473, 0]
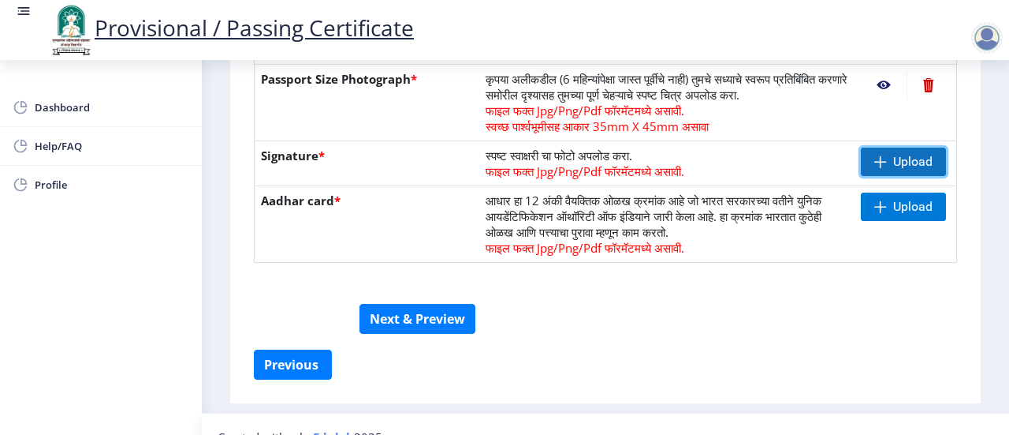
click at [894, 168] on span "Upload" at bounding box center [913, 162] width 39 height 16
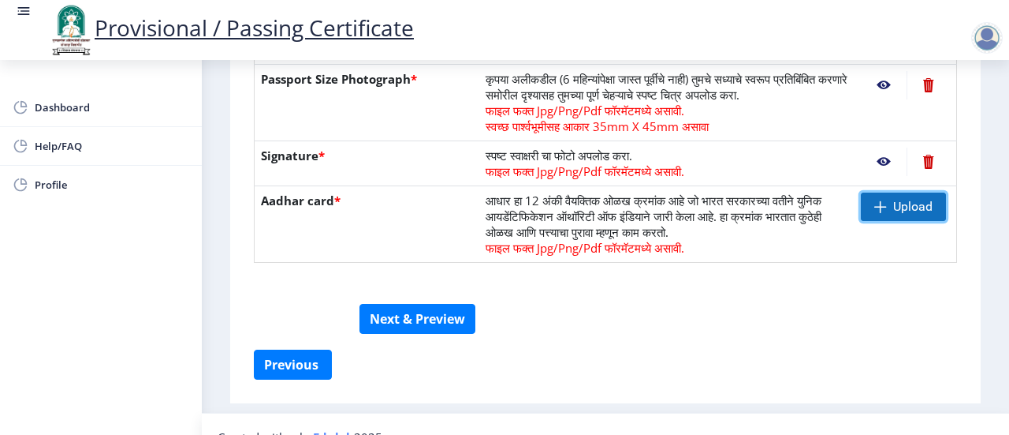
click at [907, 206] on span "Upload" at bounding box center [913, 207] width 39 height 16
click at [899, 205] on span "Upload" at bounding box center [913, 207] width 39 height 16
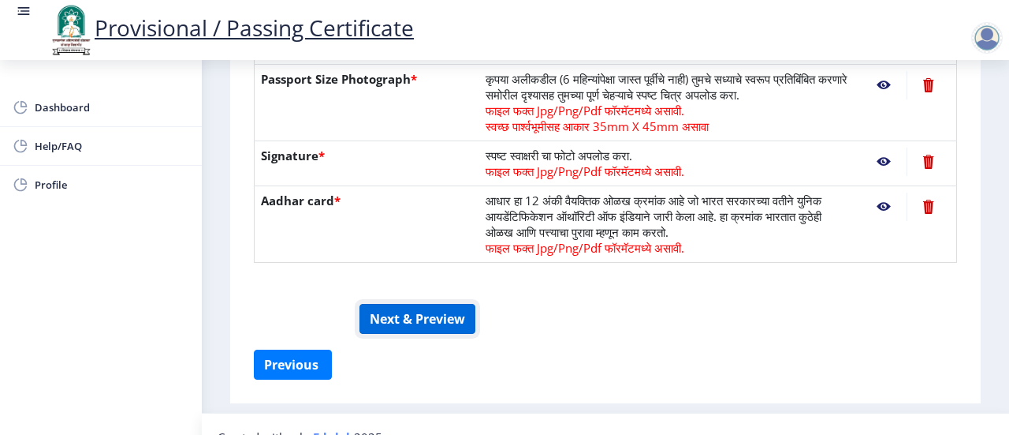
click at [418, 312] on button "Next & Preview" at bounding box center [418, 319] width 116 height 30
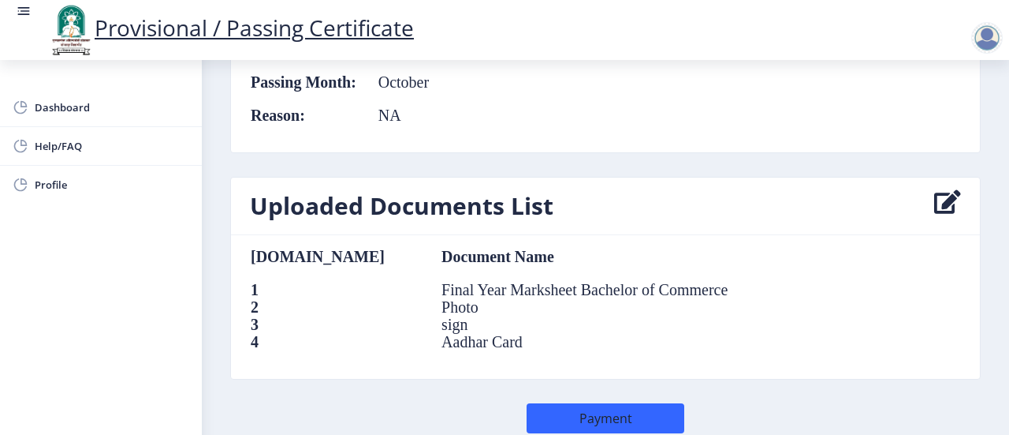
scroll to position [868, 0]
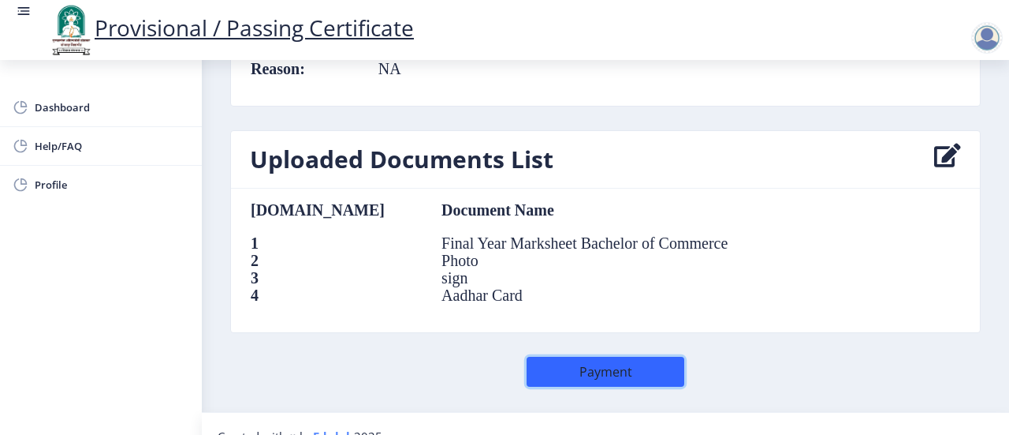
click at [623, 371] on button "Payment" at bounding box center [606, 371] width 158 height 30
select select
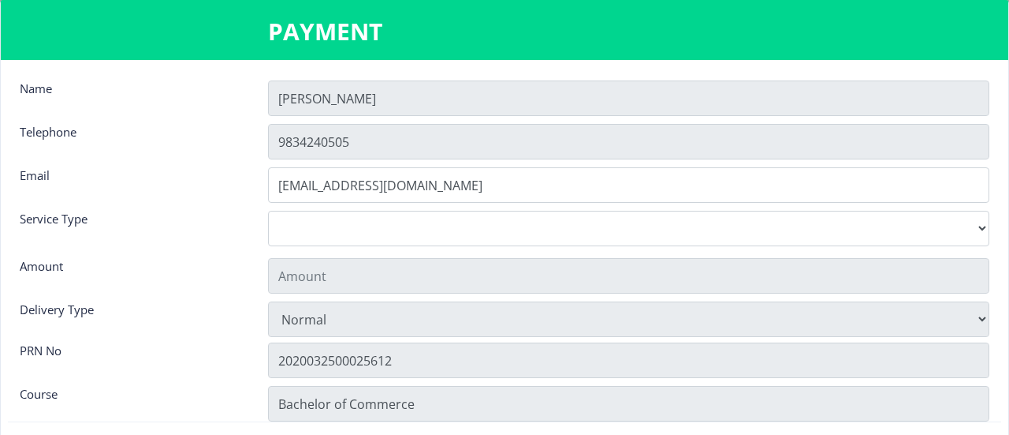
type input "155"
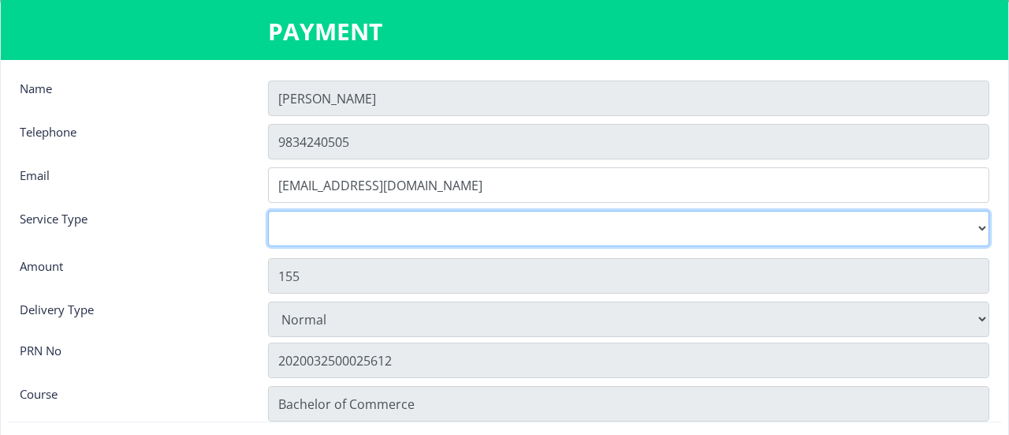
click at [347, 223] on select "Digital Courier Pickup" at bounding box center [629, 228] width 722 height 35
select select "new"
click at [268, 211] on select "Digital Courier Pickup" at bounding box center [629, 228] width 722 height 35
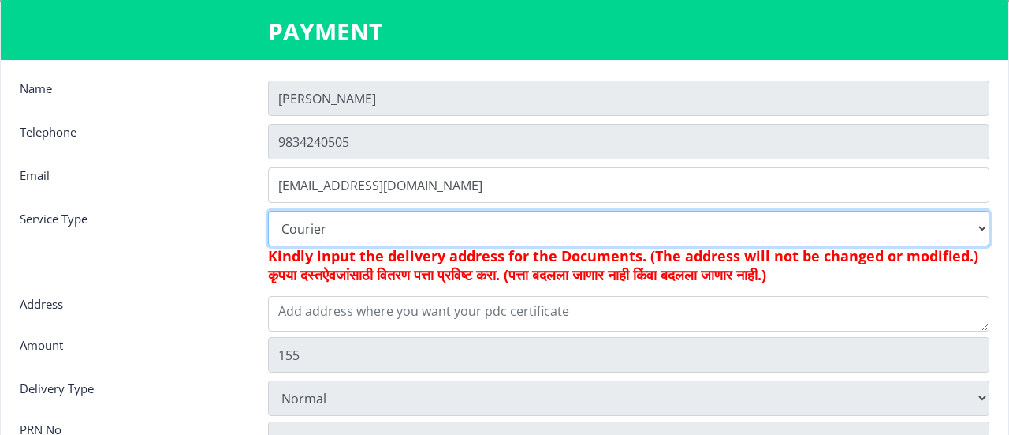
type input "205"
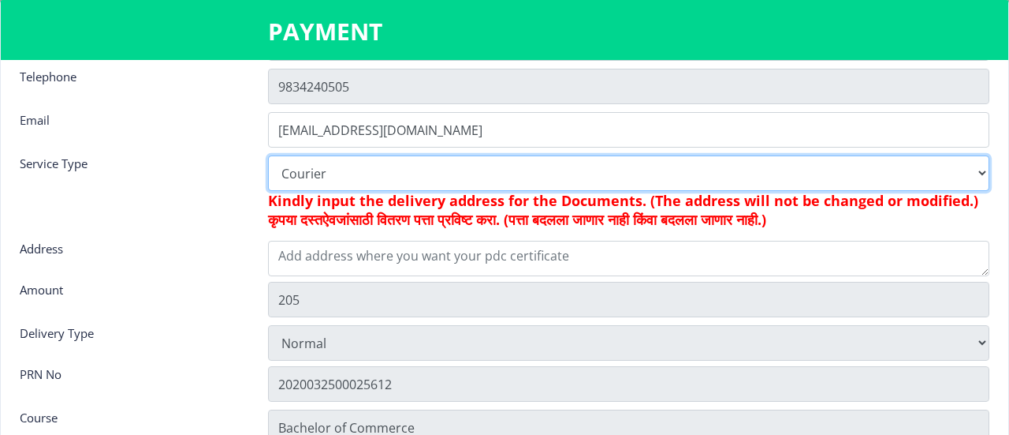
scroll to position [79, 0]
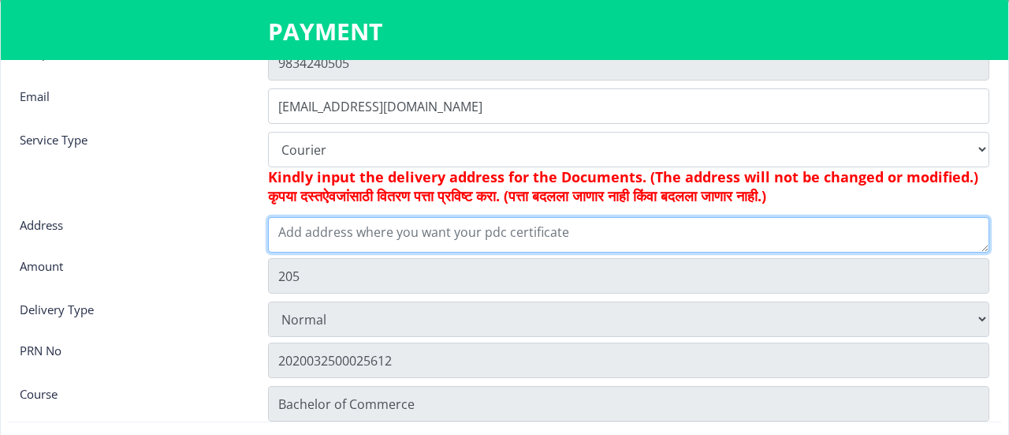
click at [382, 236] on textarea at bounding box center [629, 234] width 722 height 35
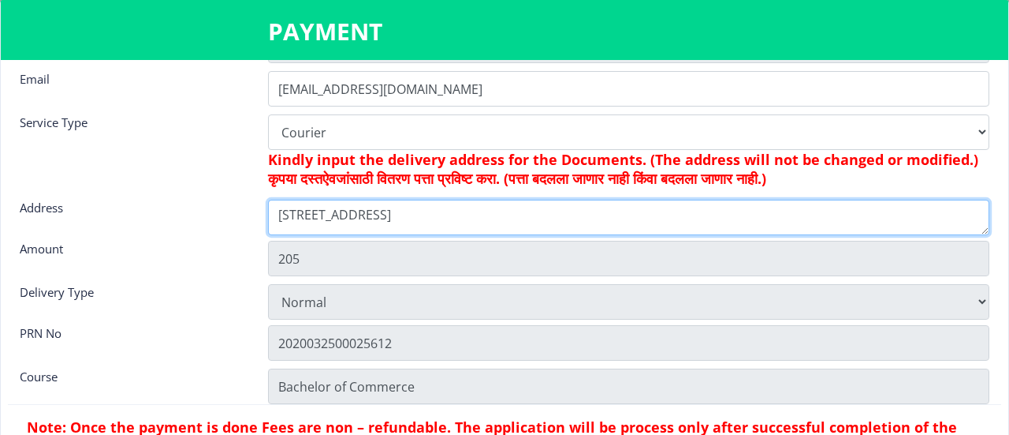
scroll to position [147, 0]
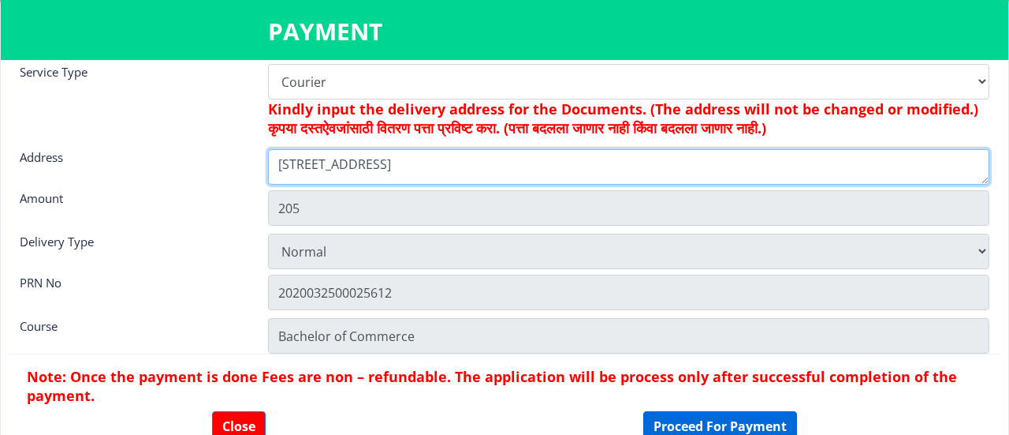
type textarea "room no 117, f6, simplex, ghansoli, thane 400701"
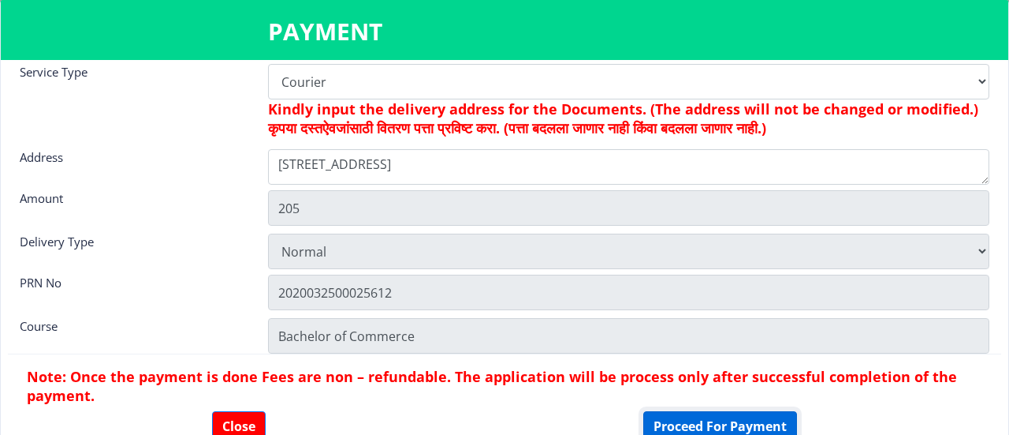
click at [704, 416] on button "Proceed For Payment" at bounding box center [721, 426] width 154 height 30
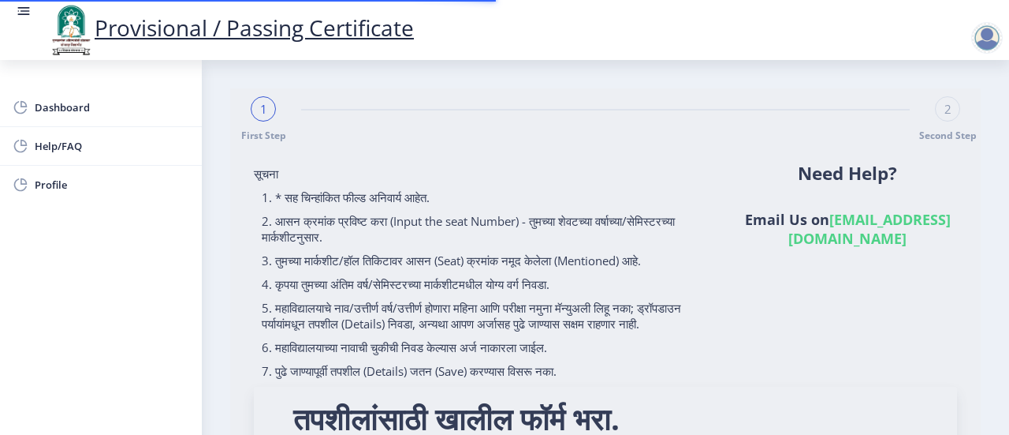
select select
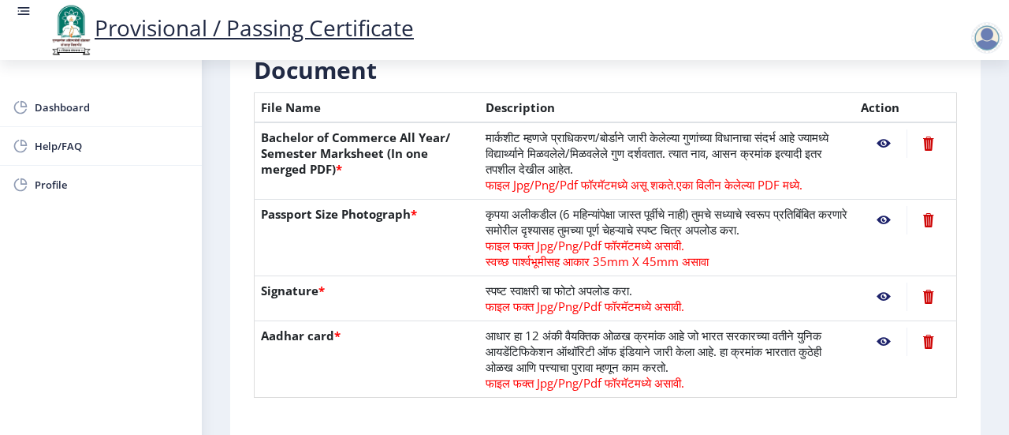
scroll to position [496, 0]
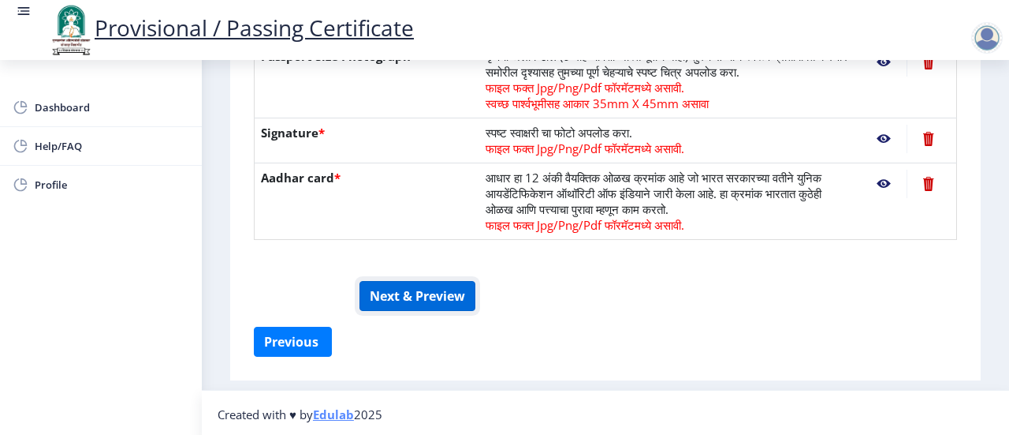
click at [438, 283] on button "Next & Preview" at bounding box center [418, 296] width 116 height 30
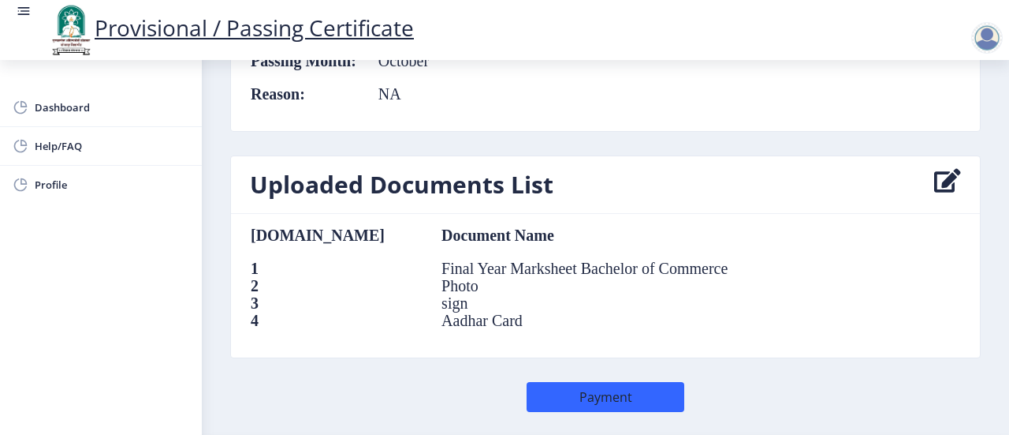
scroll to position [887, 0]
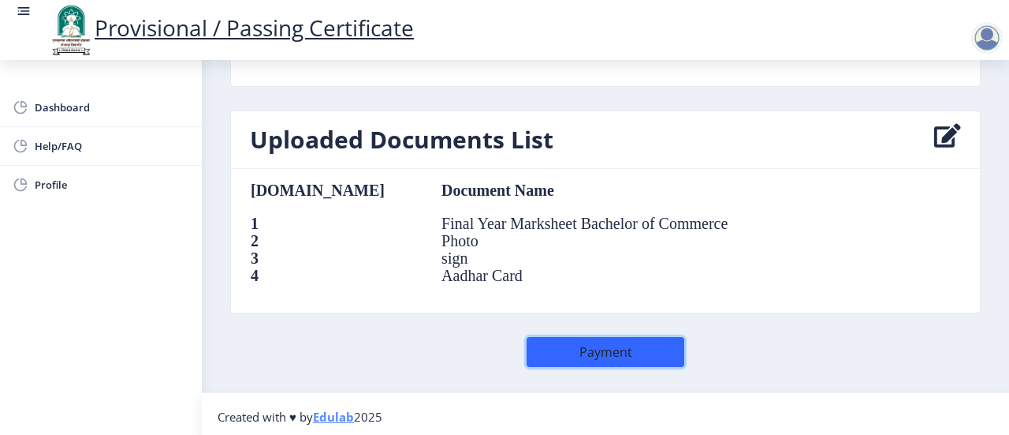
click at [640, 341] on button "Payment" at bounding box center [606, 352] width 158 height 30
select select
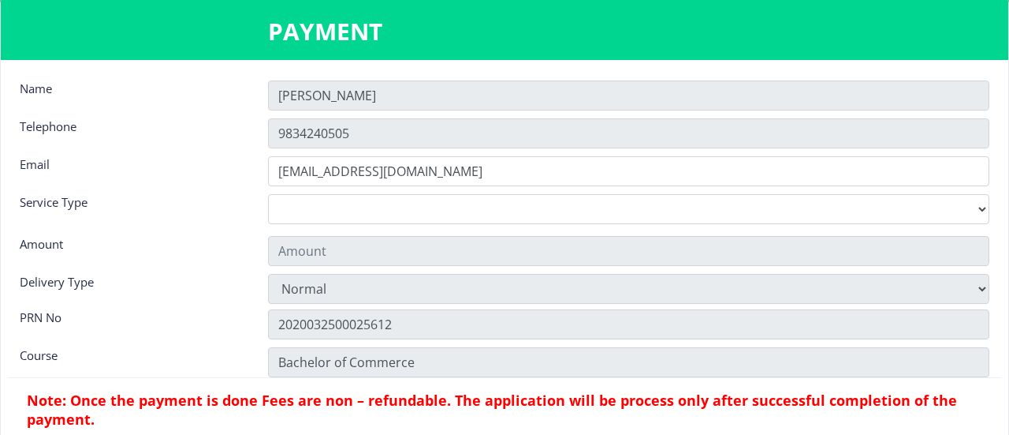
type input "155"
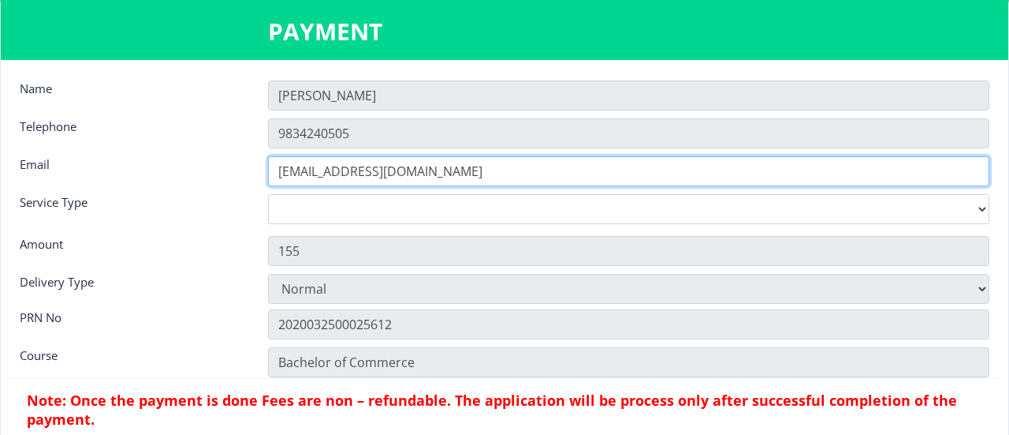
click at [338, 185] on input "[EMAIL_ADDRESS][DOMAIN_NAME]" at bounding box center [629, 171] width 722 height 30
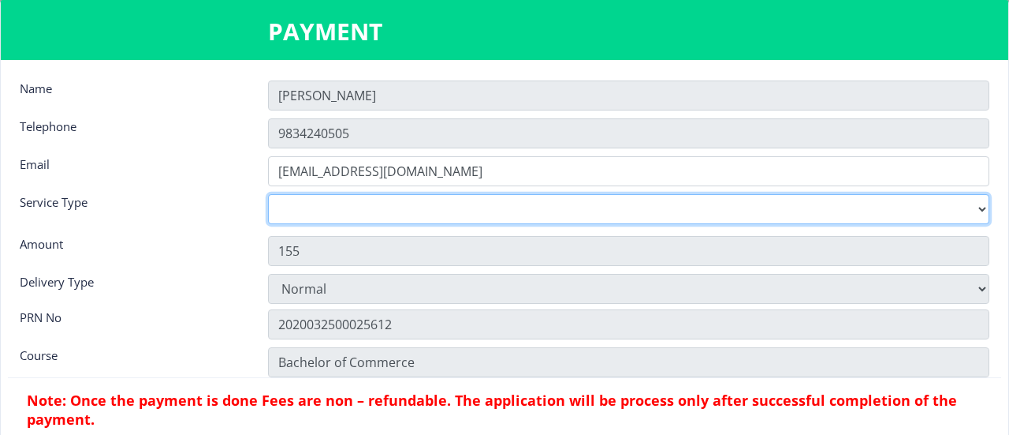
click at [364, 217] on select "Digital Courier Pickup" at bounding box center [629, 209] width 722 height 30
select select "new"
click at [268, 194] on select "Digital Courier Pickup" at bounding box center [629, 209] width 722 height 30
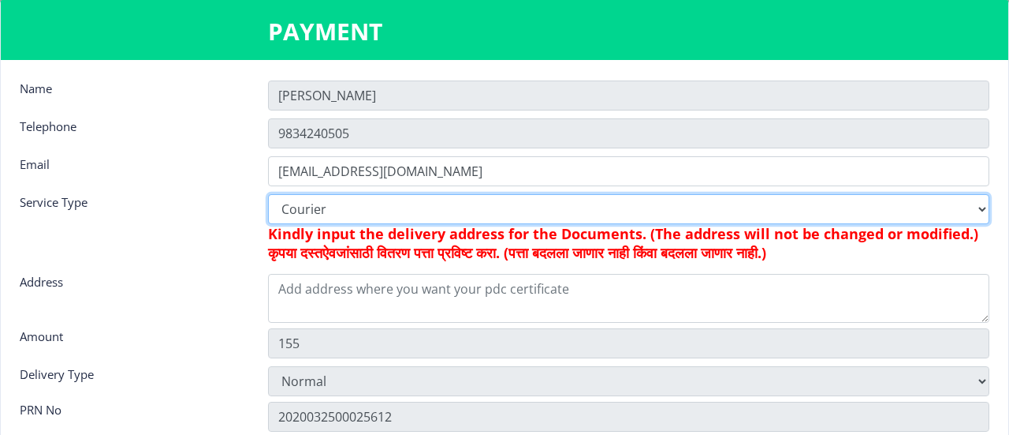
type input "205"
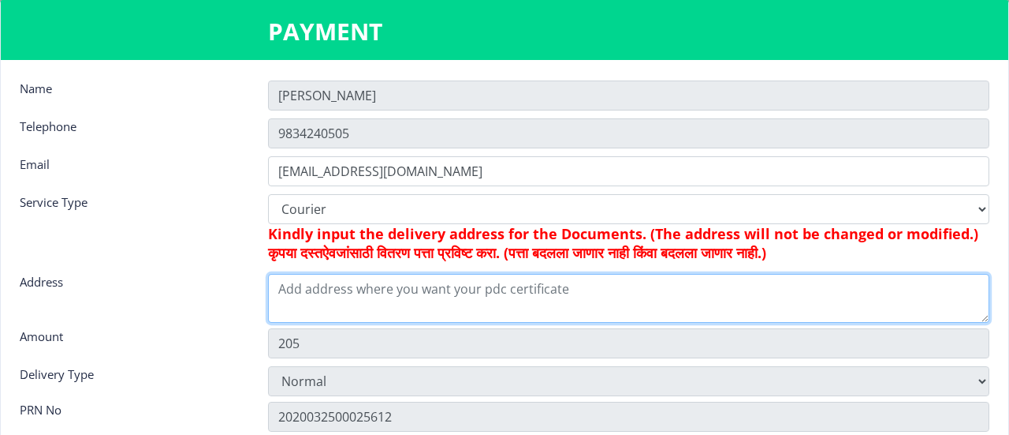
click at [344, 293] on textarea at bounding box center [629, 298] width 722 height 49
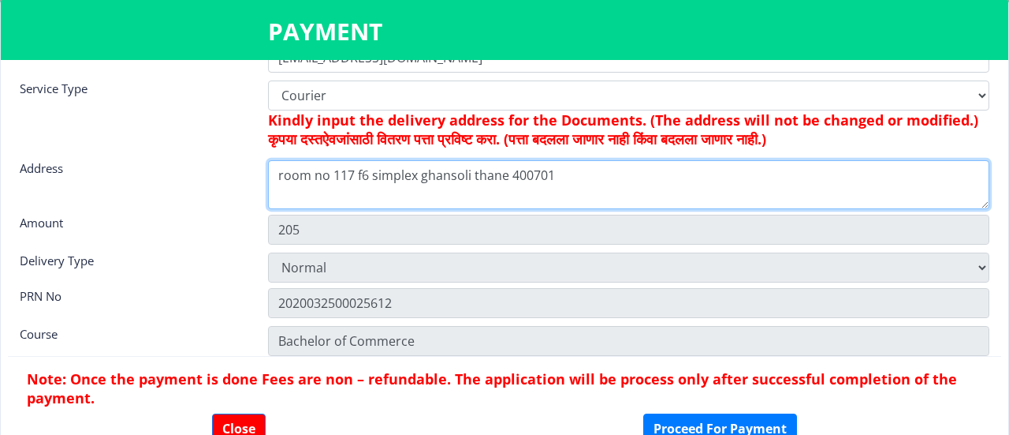
scroll to position [116, 0]
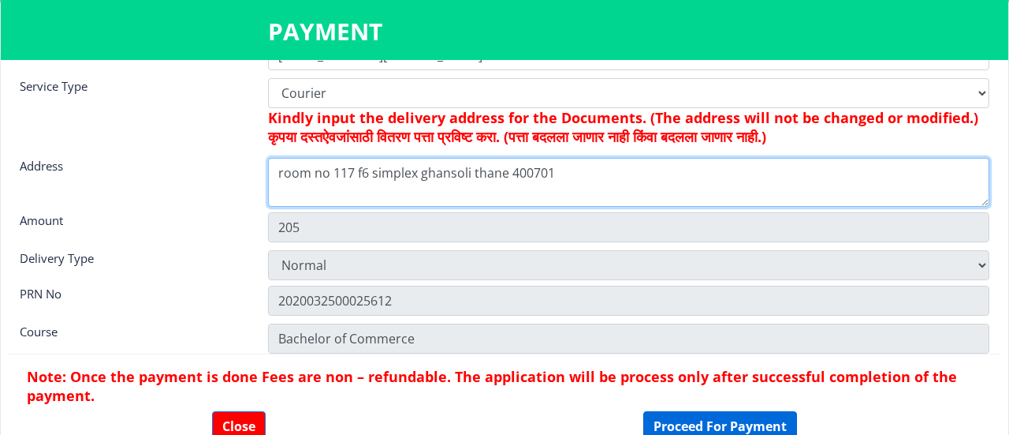
type textarea "room no 117 f6 simplex ghansoli thane 400701"
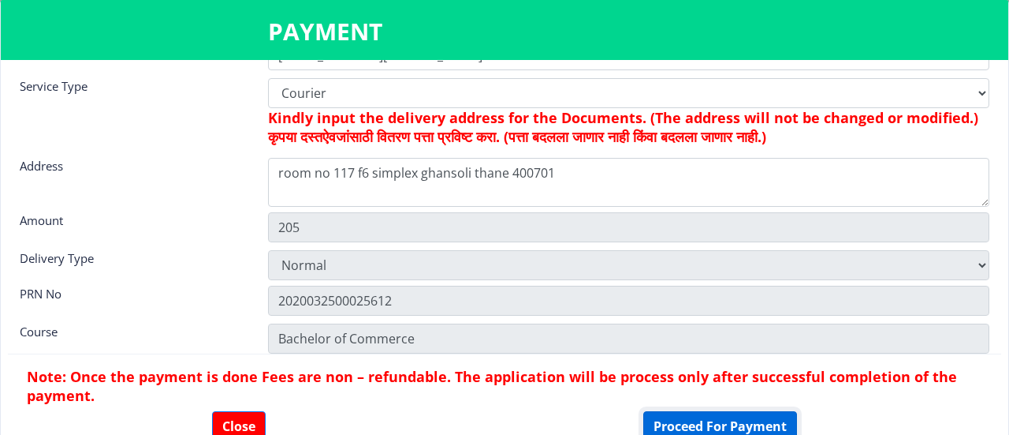
click at [770, 424] on button "Proceed For Payment" at bounding box center [721, 426] width 154 height 30
click at [716, 418] on button "Proceed For Payment" at bounding box center [721, 426] width 154 height 30
click at [745, 426] on button "Proceed For Payment" at bounding box center [721, 426] width 154 height 30
click at [745, 416] on button "Proceed For Payment" at bounding box center [721, 426] width 154 height 30
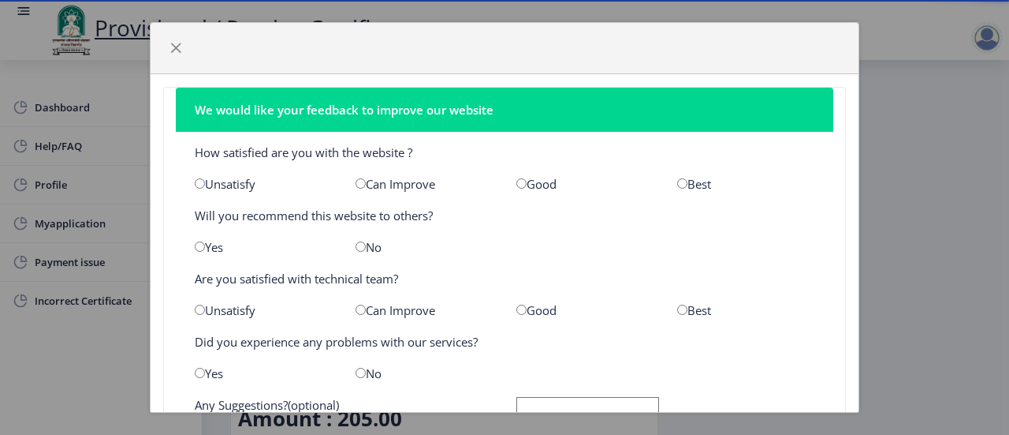
click at [677, 185] on input "radio" at bounding box center [682, 183] width 10 height 10
radio input "true"
click at [358, 247] on input "radio" at bounding box center [361, 246] width 10 height 10
radio input "true"
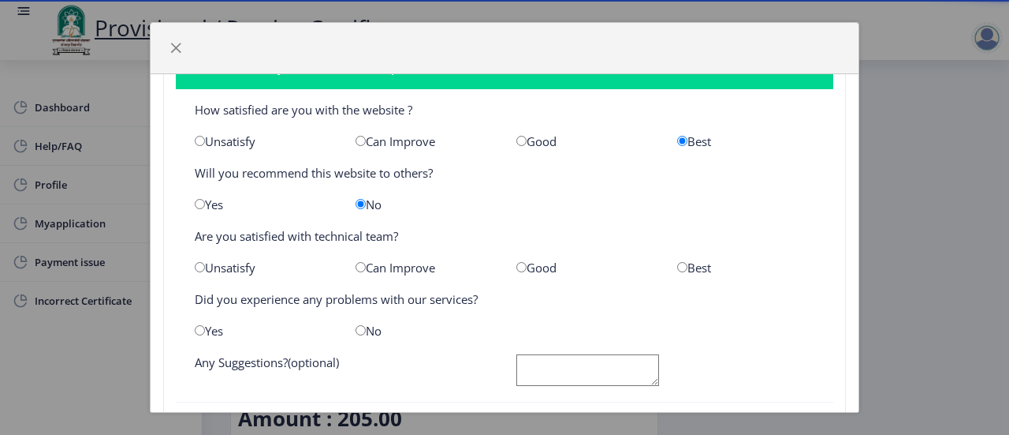
scroll to position [111, 0]
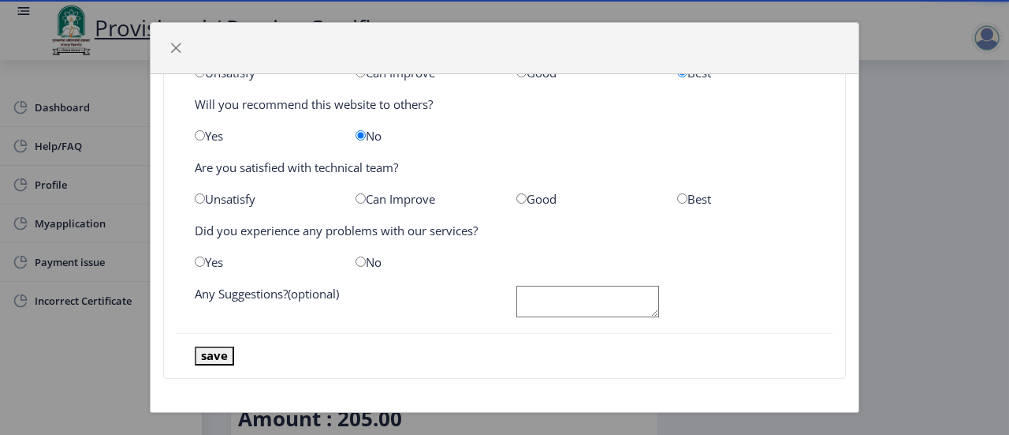
click at [677, 195] on input "radio" at bounding box center [682, 198] width 10 height 10
radio input "true"
click at [356, 257] on input "radio" at bounding box center [361, 261] width 10 height 10
radio input "true"
click at [557, 302] on textarea at bounding box center [588, 301] width 143 height 32
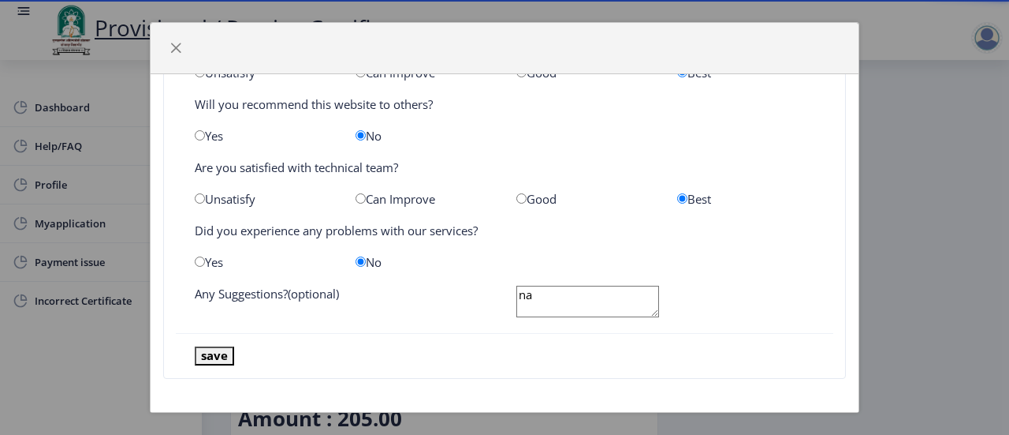
type textarea "na"
click at [195, 346] on button "save" at bounding box center [214, 355] width 39 height 18
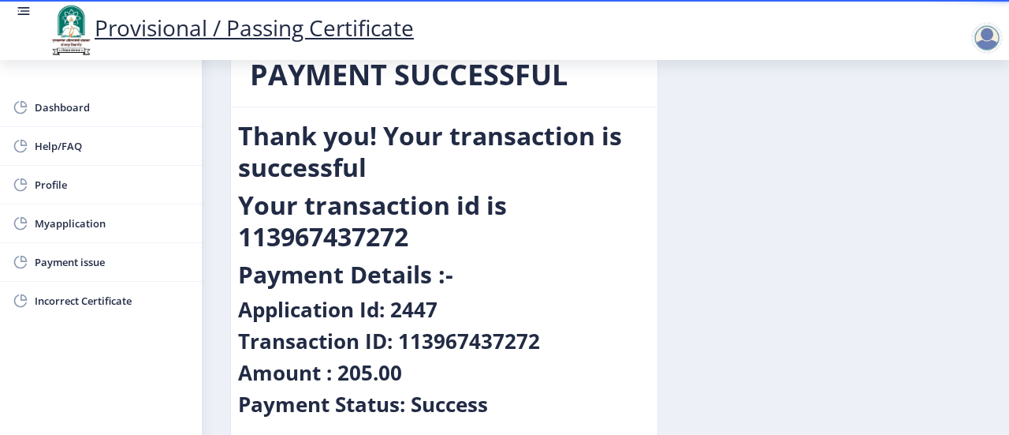
scroll to position [0, 0]
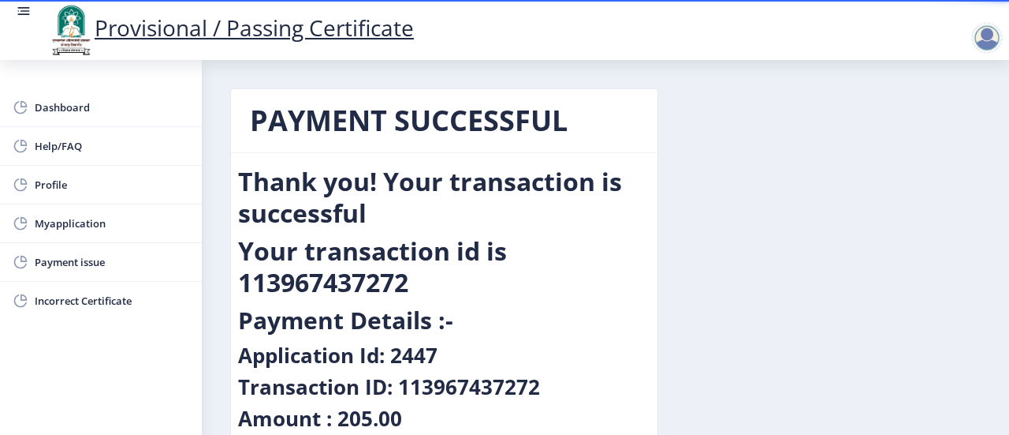
click at [923, 220] on div "PAYMENT SUCCESSFUL Thank you! Your transaction is successful Your transaction i…" at bounding box center [605, 296] width 774 height 417
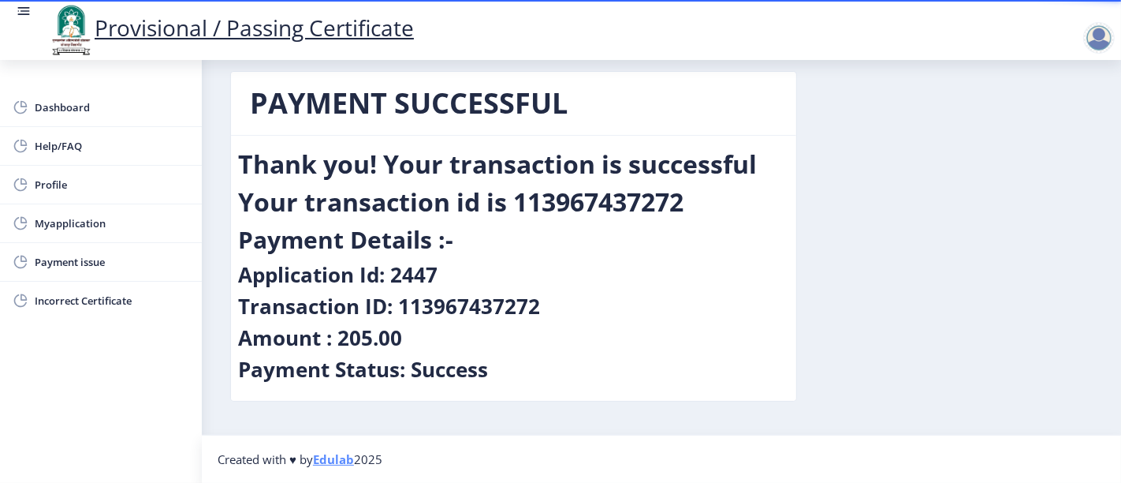
scroll to position [16, 0]
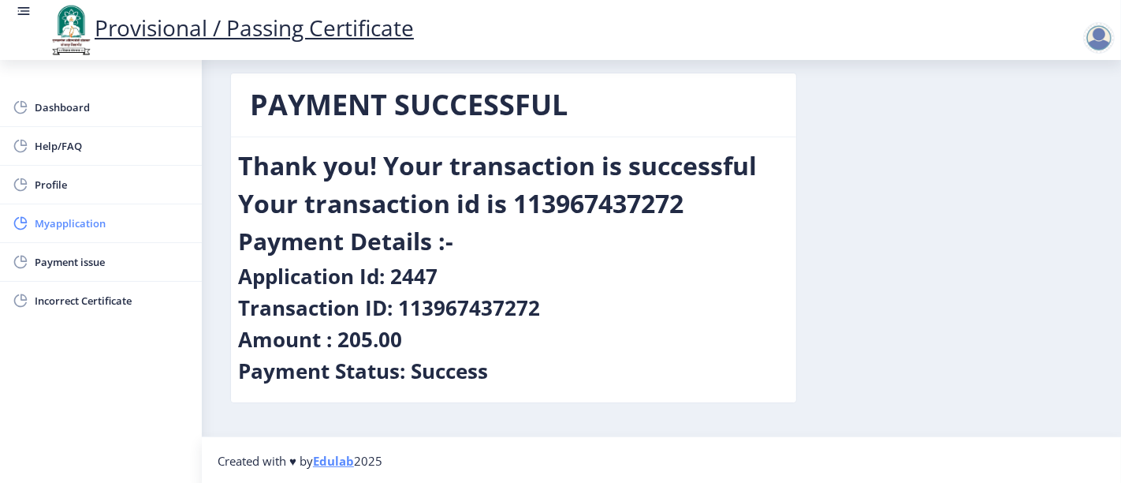
click at [83, 226] on span "Myapplication" at bounding box center [112, 223] width 155 height 19
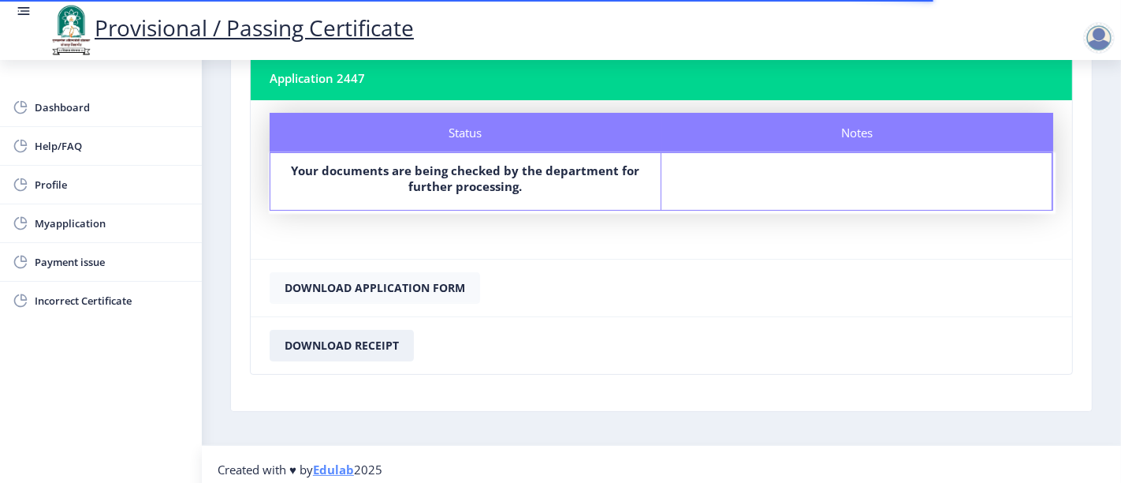
scroll to position [110, 0]
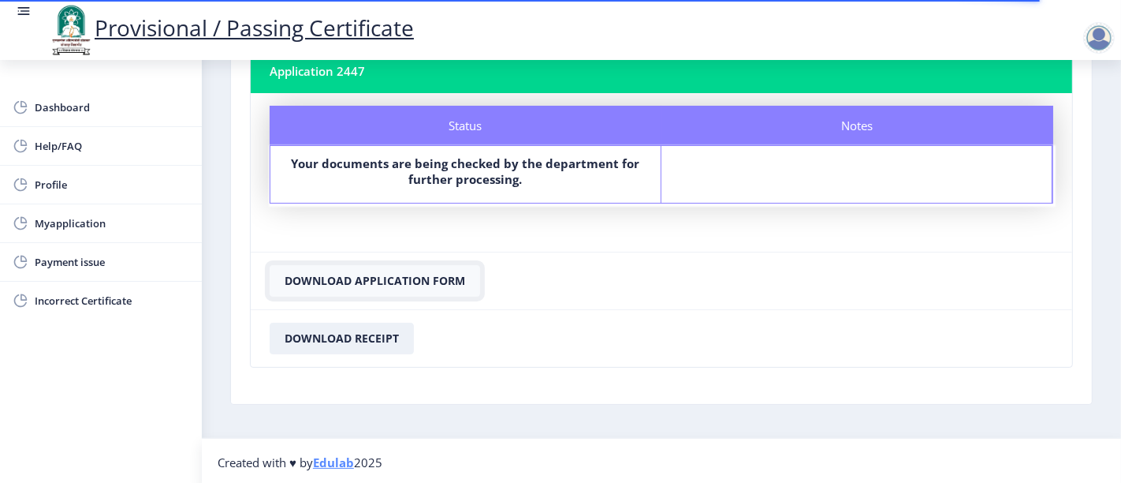
click at [379, 290] on button "Download Application Form" at bounding box center [375, 281] width 211 height 32
click at [380, 280] on button "Download Application Form" at bounding box center [375, 281] width 211 height 32
click at [353, 341] on button "Download Receipt" at bounding box center [342, 339] width 144 height 32
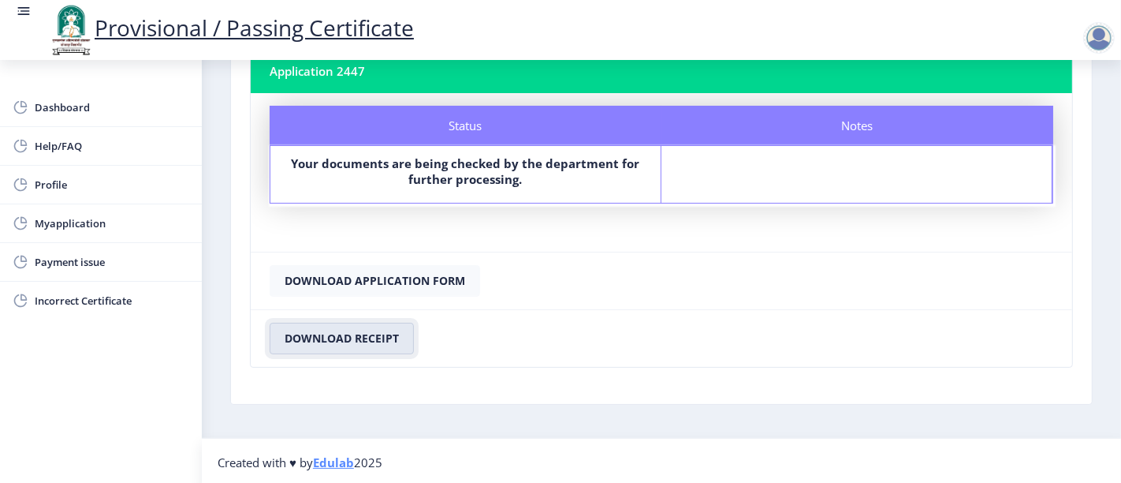
scroll to position [0, 0]
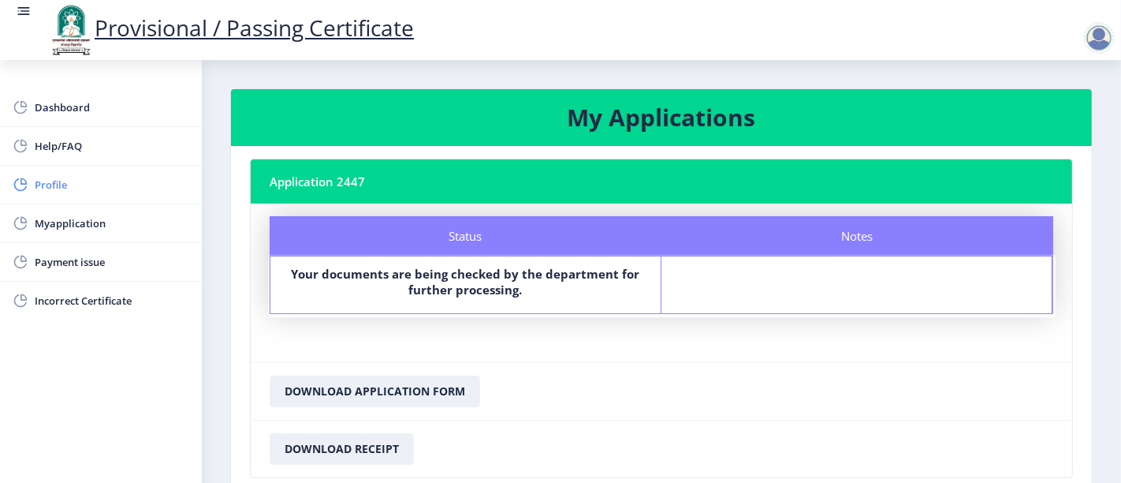
click at [71, 189] on span "Profile" at bounding box center [112, 184] width 155 height 19
select select
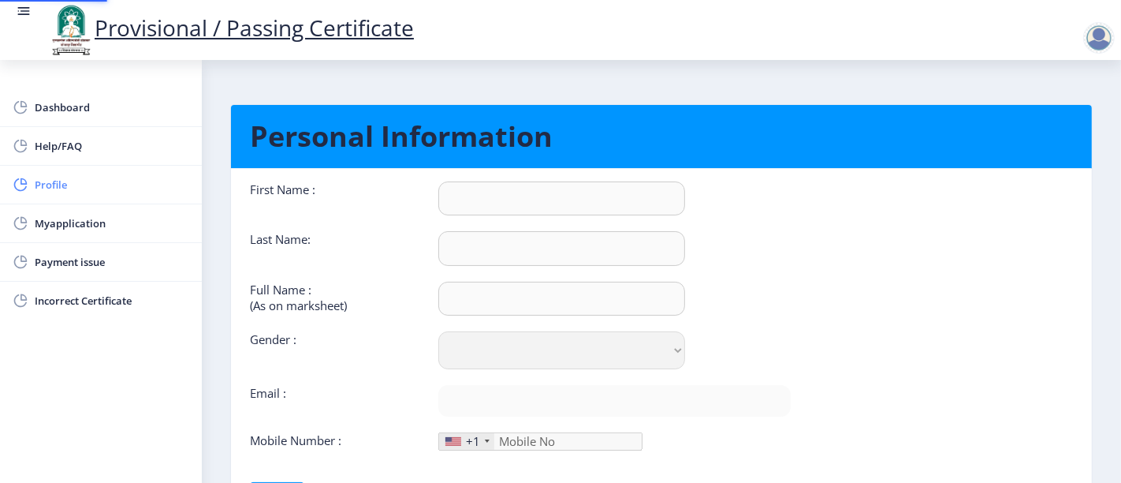
type input "[PERSON_NAME]"
select select "[DEMOGRAPHIC_DATA]"
type input "[EMAIL_ADDRESS][DOMAIN_NAME]"
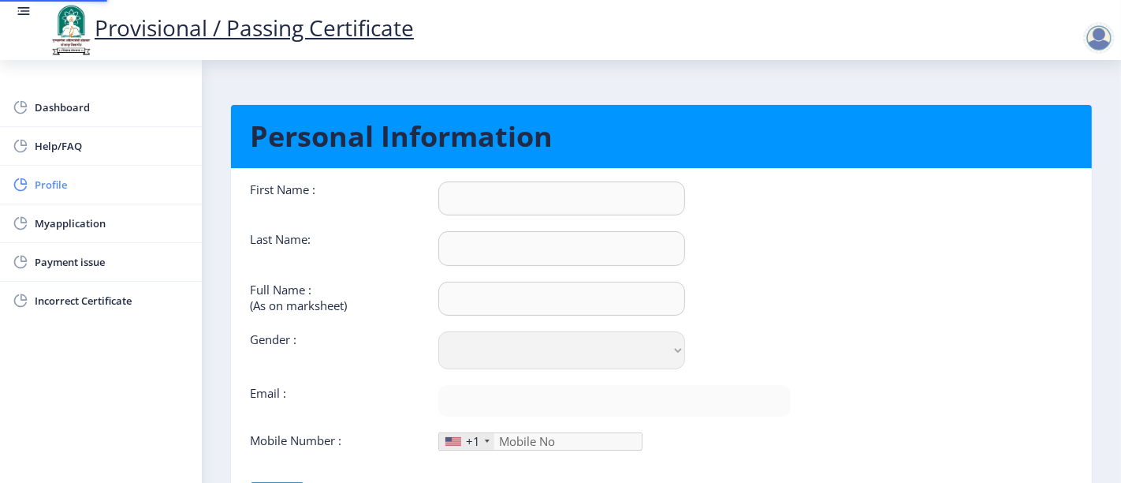
type input "9834240505"
